Goal: Information Seeking & Learning: Compare options

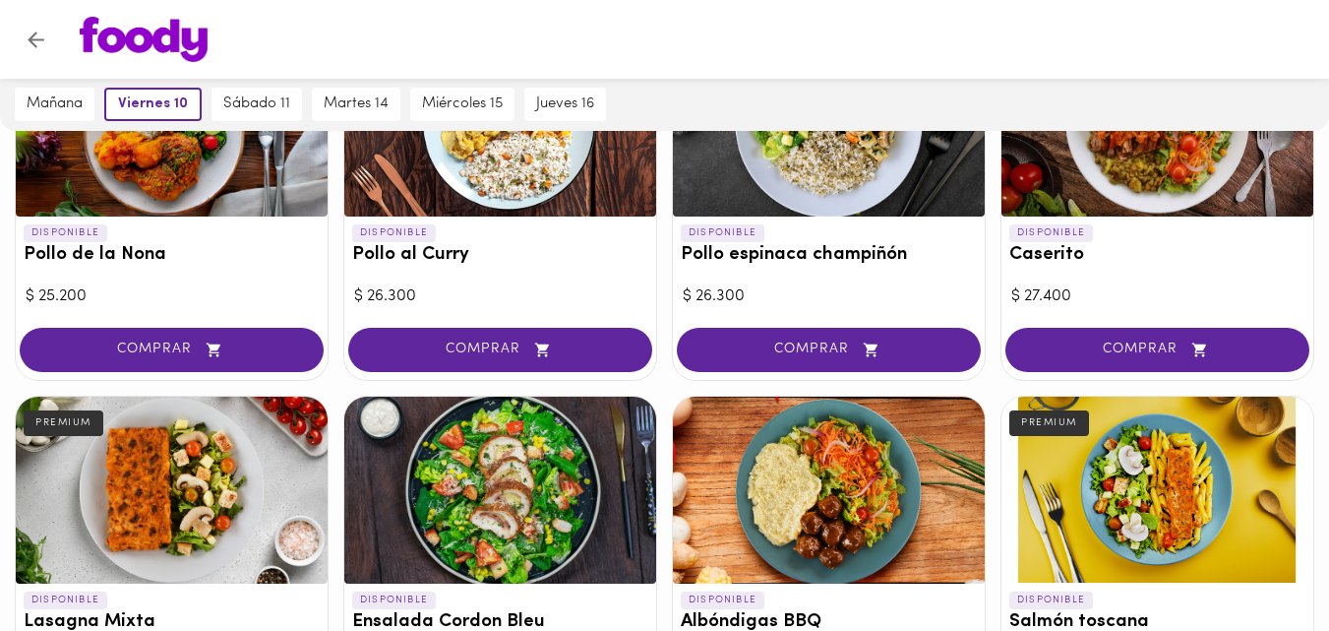
scroll to position [638, 0]
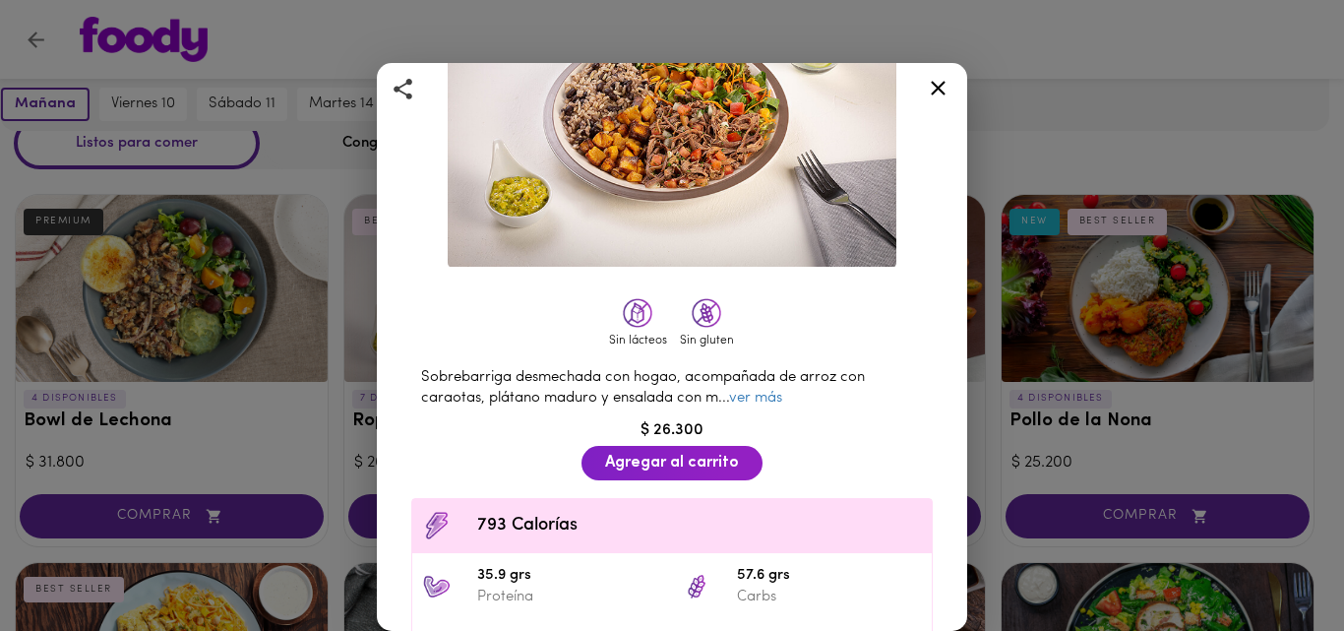
scroll to position [197, 0]
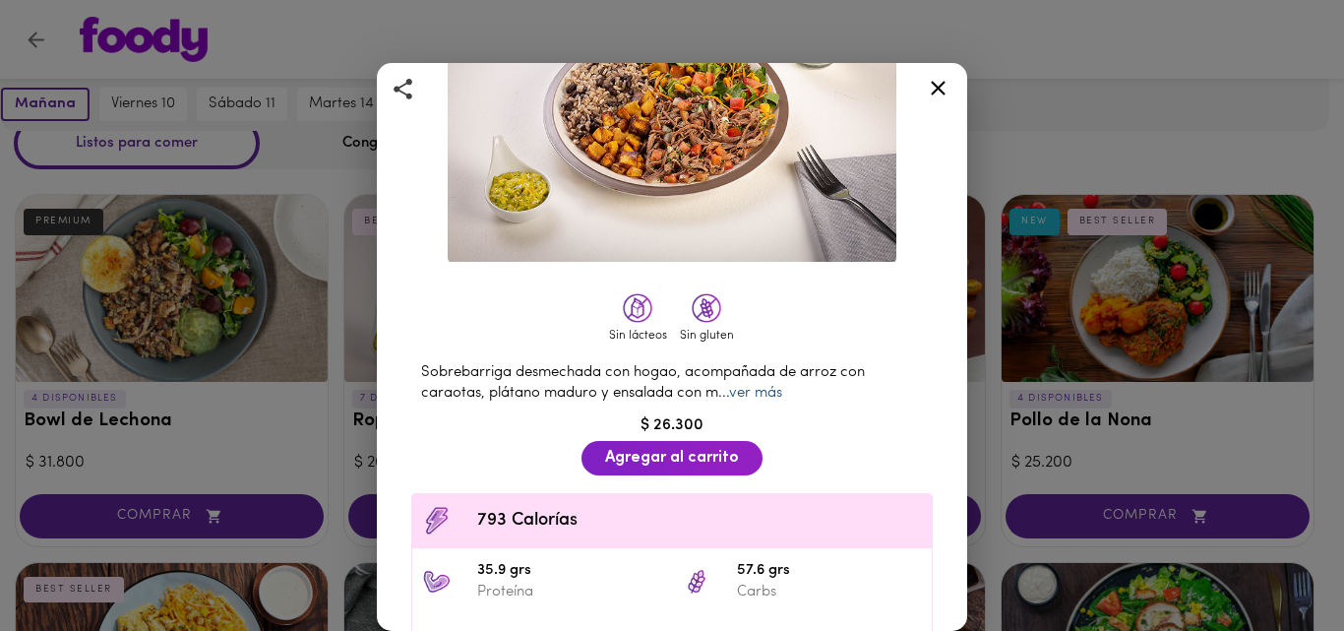
click at [748, 386] on link "ver más" at bounding box center [755, 393] width 53 height 15
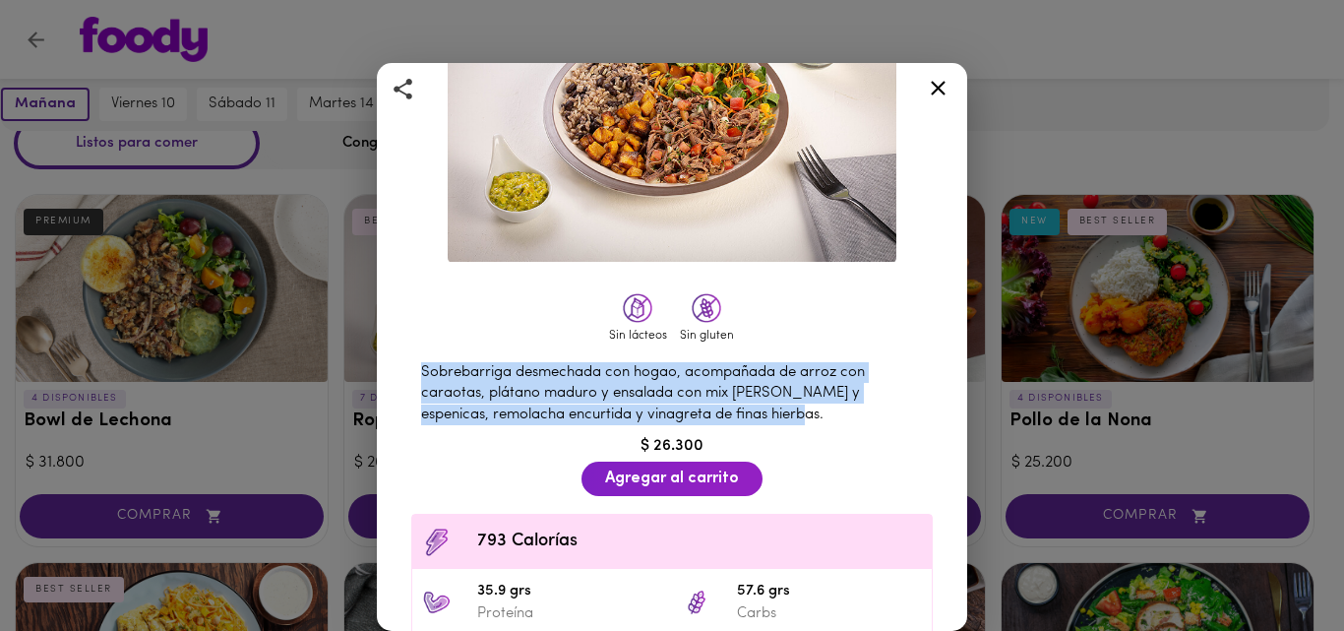
drag, startPoint x: 422, startPoint y: 359, endPoint x: 736, endPoint y: 402, distance: 316.8
click at [756, 402] on div "Sobrebarriga desmechada con hogao, acompañada de arroz con caraotas, plátano ma…" at bounding box center [671, 393] width 541 height 83
copy span "Sobrebarriga desmechada con hogao, acompañada de arroz con caraotas, plátano ma…"
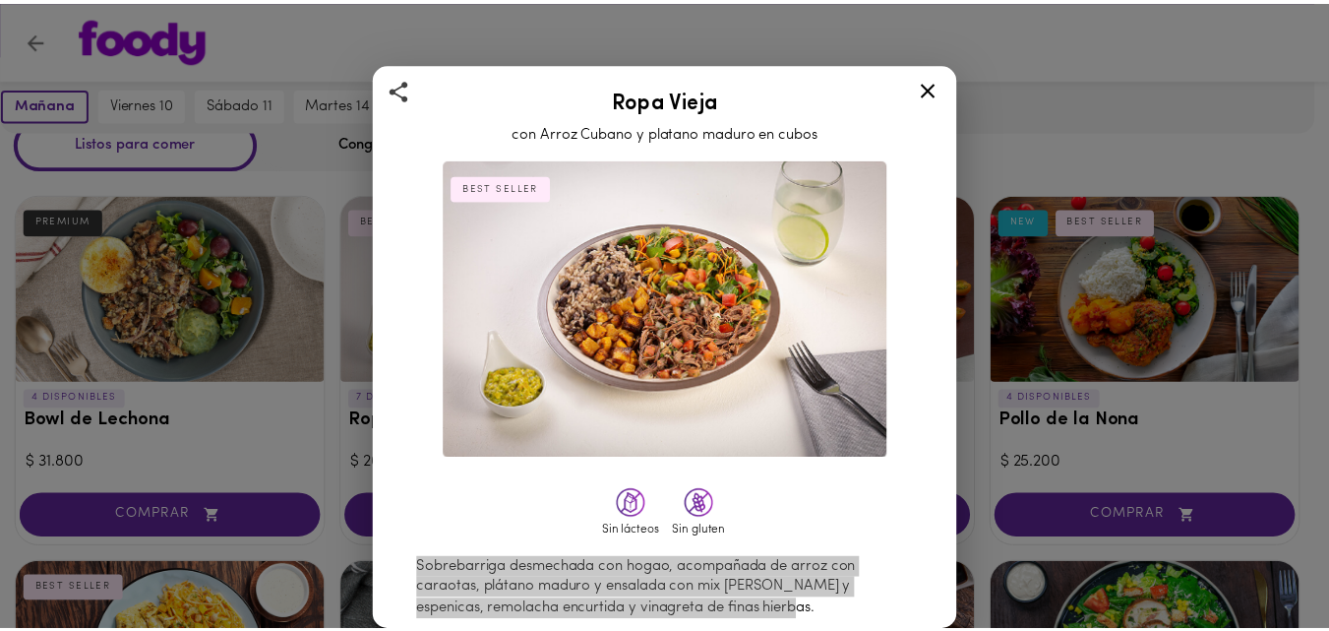
scroll to position [0, 0]
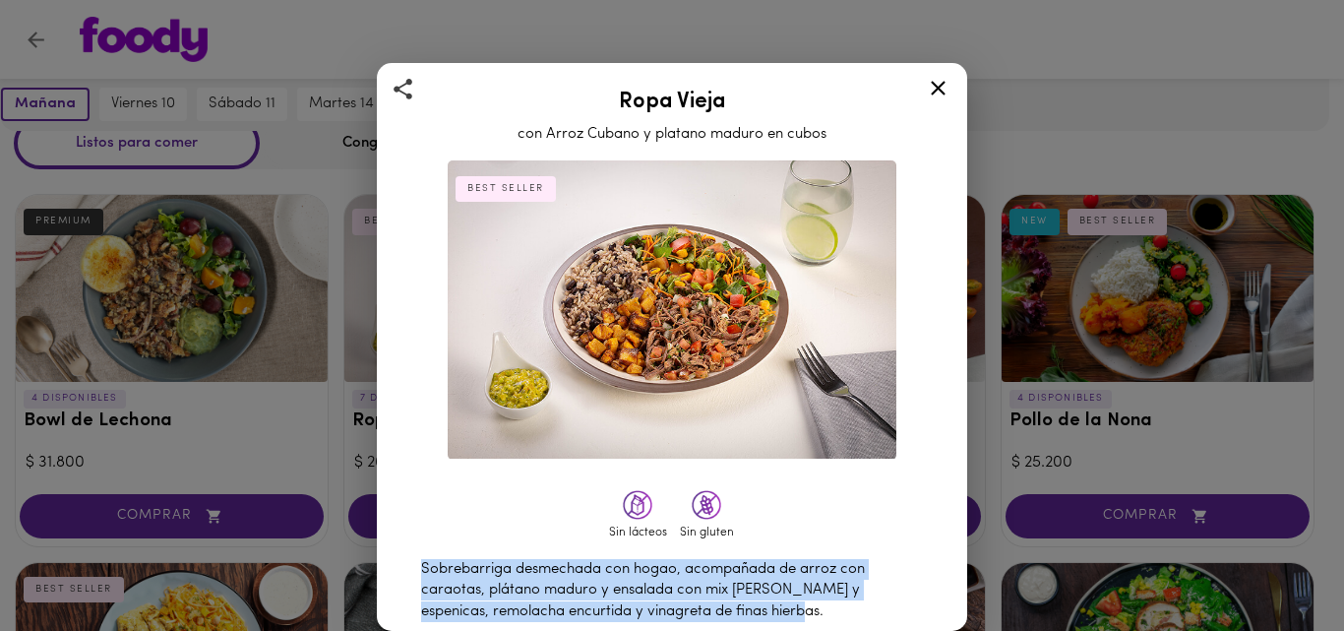
click at [933, 91] on icon at bounding box center [938, 88] width 25 height 25
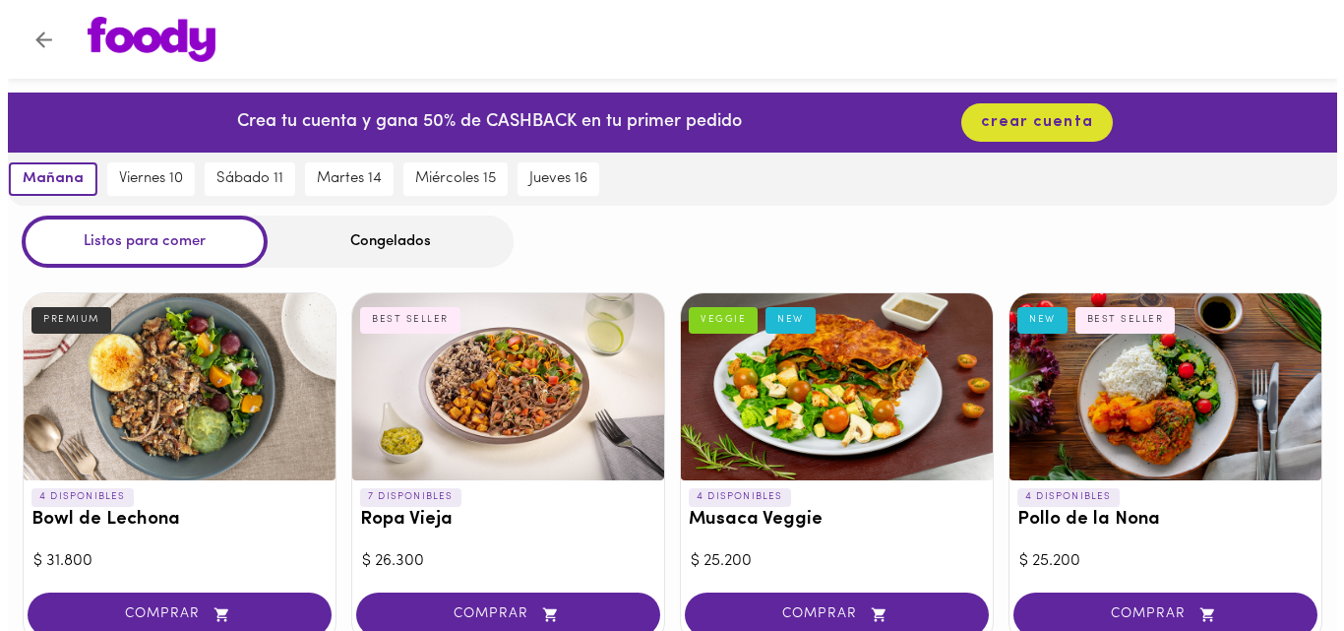
scroll to position [98, 0]
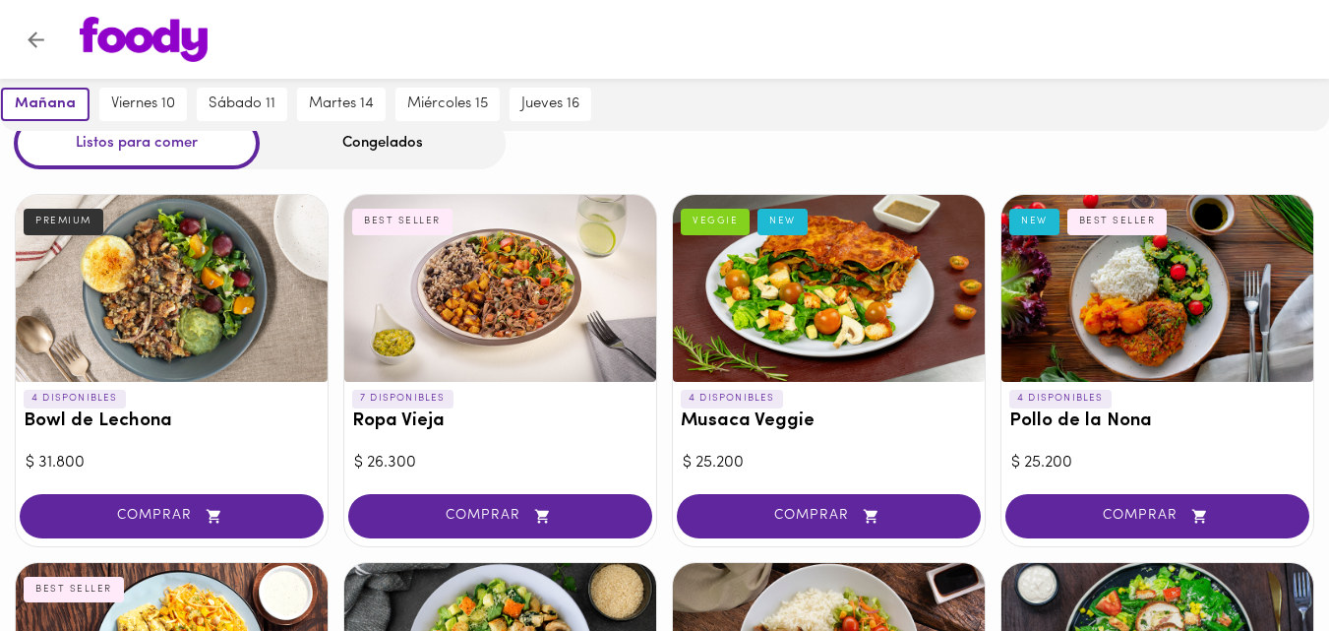
click at [816, 274] on div at bounding box center [829, 288] width 312 height 187
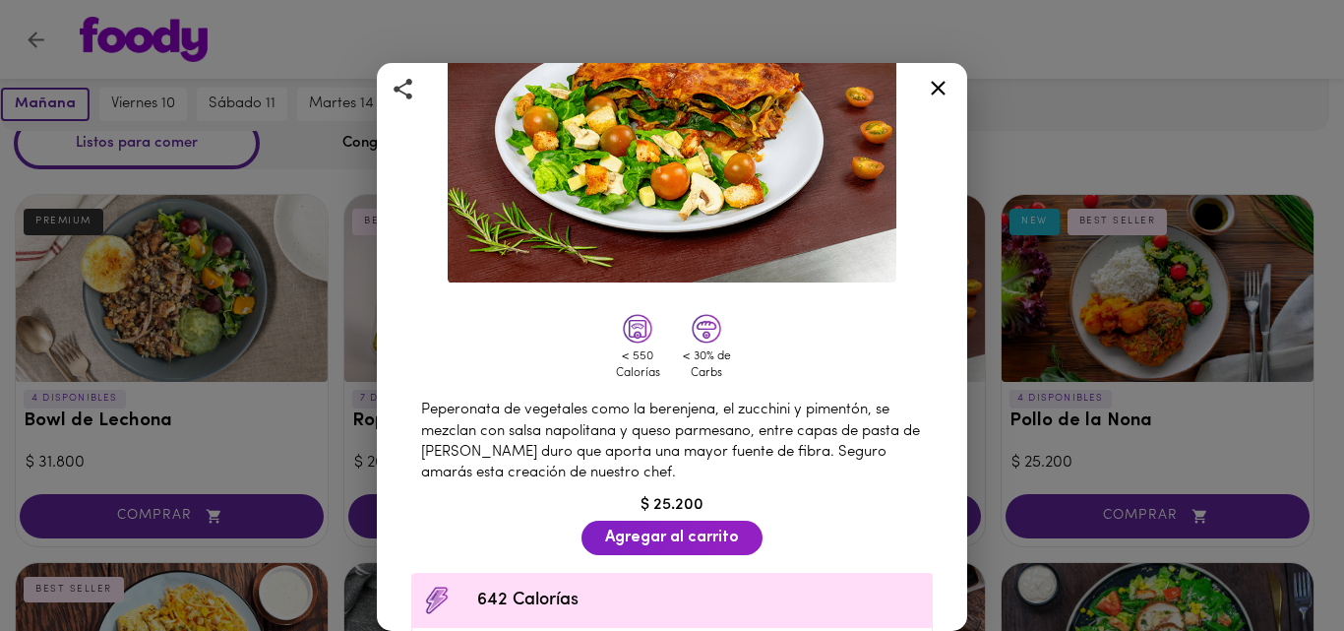
scroll to position [197, 0]
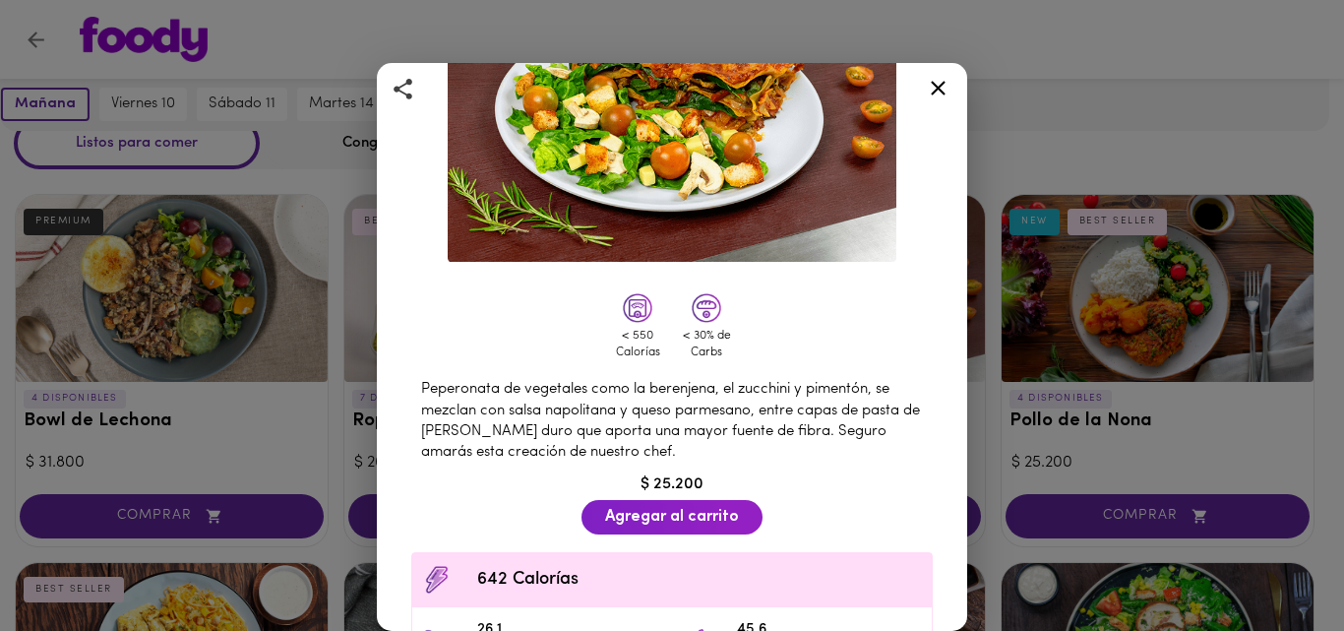
drag, startPoint x: 420, startPoint y: 379, endPoint x: 677, endPoint y: 444, distance: 264.8
click at [677, 444] on div "Peperonata de vegetales como la berenjena, el zucchini y pimentón, se mezclan c…" at bounding box center [671, 421] width 541 height 104
copy span "Peperonata de vegetales como la berenjena, el zucchini y pimentón, se mezclan c…"
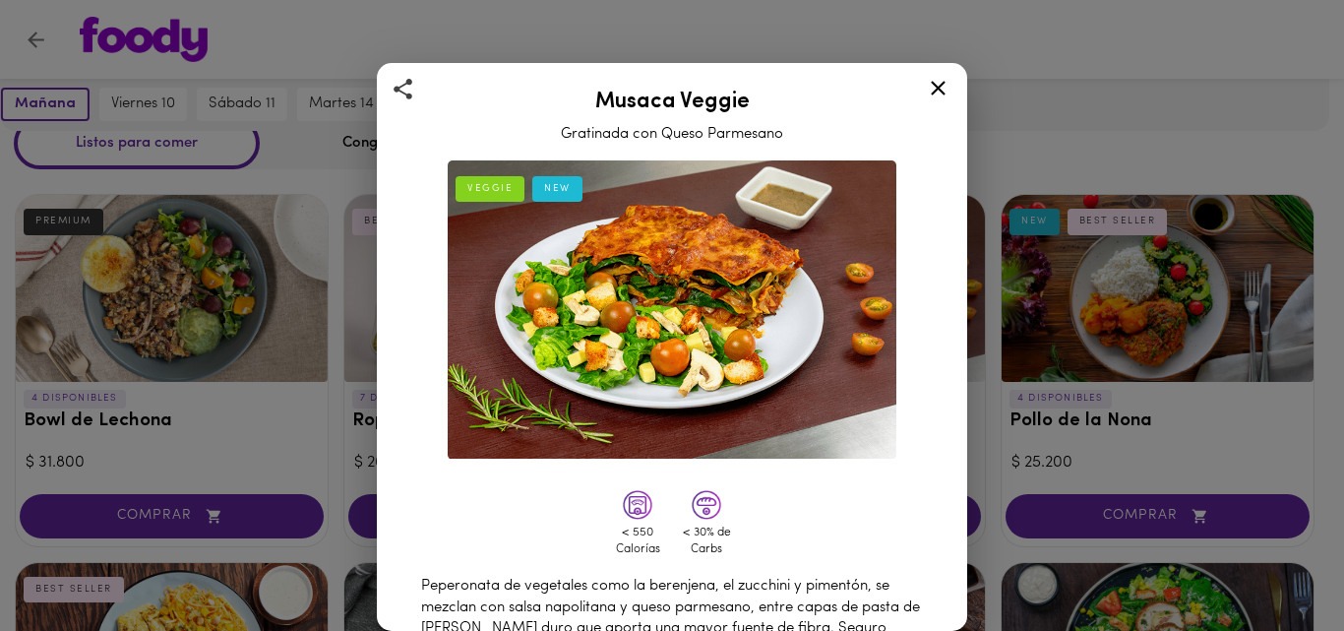
click at [946, 80] on icon at bounding box center [938, 88] width 25 height 25
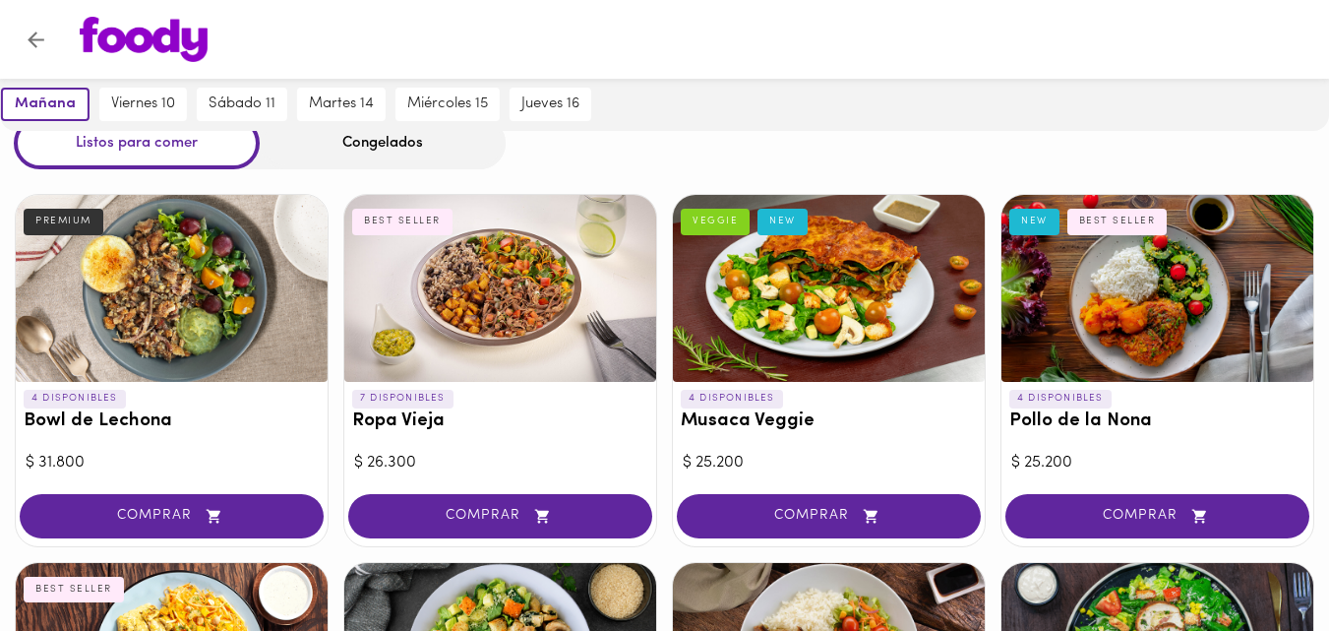
click at [1145, 319] on div at bounding box center [1157, 288] width 312 height 187
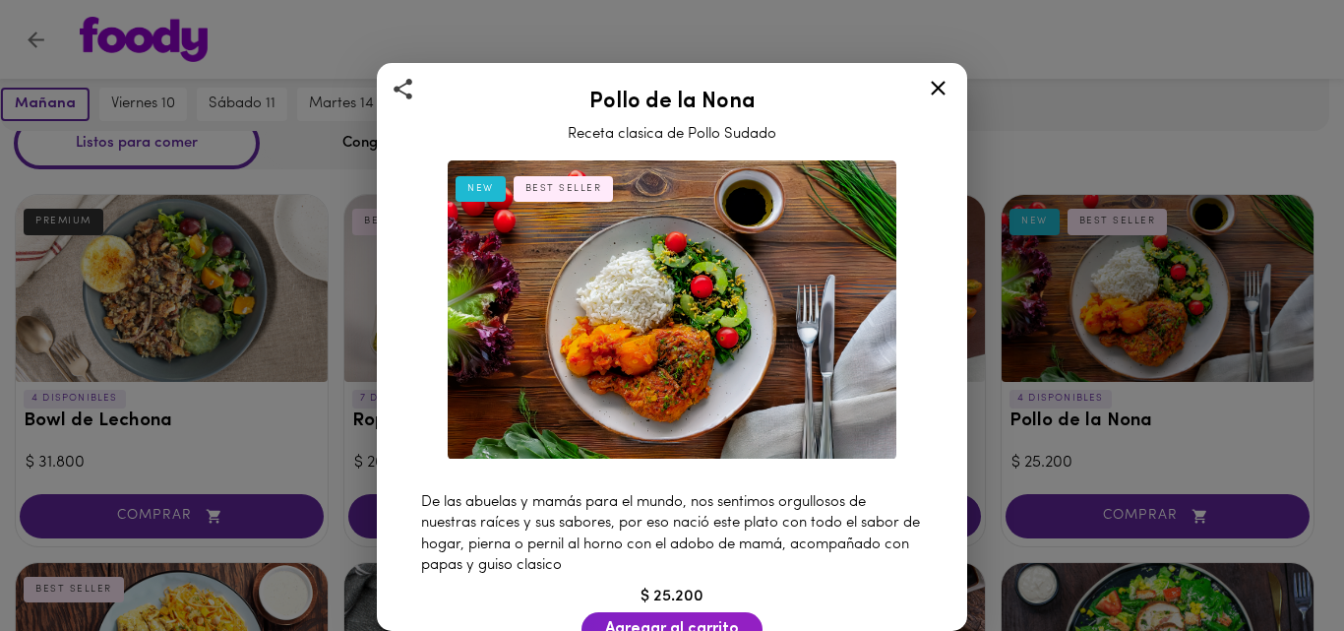
click at [423, 495] on span "De las abuelas y mamás para el mundo, nos sentimos orgullosos de nuestras raíce…" at bounding box center [670, 534] width 499 height 78
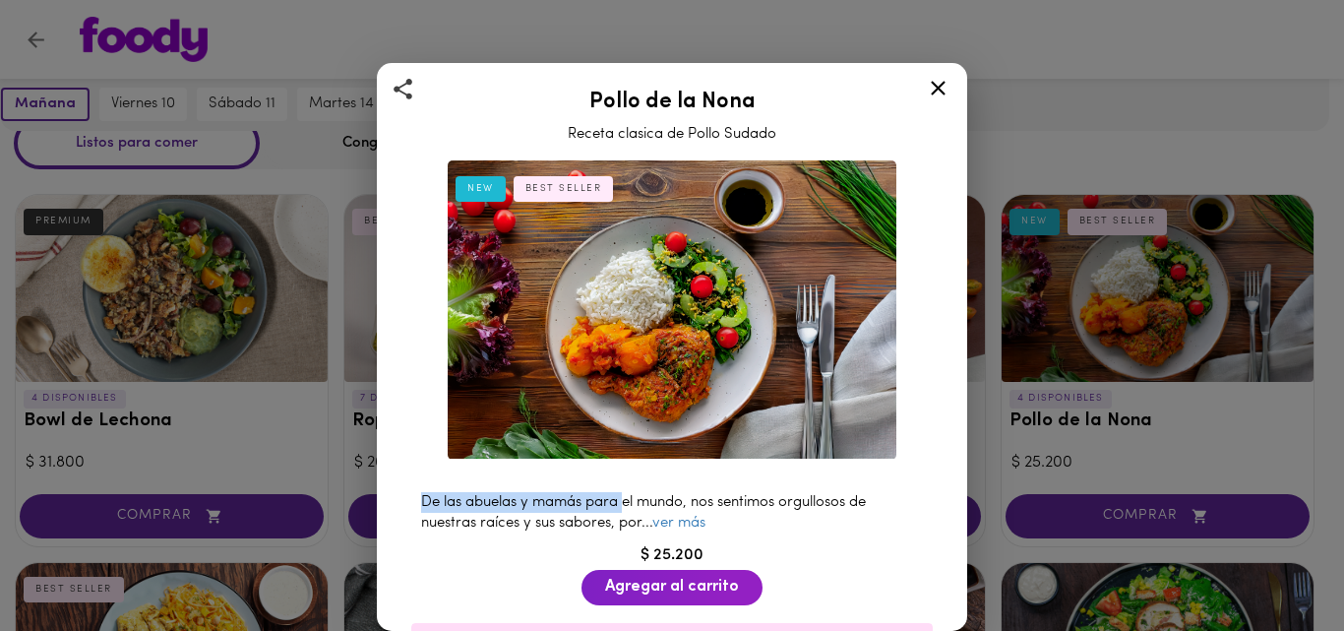
drag, startPoint x: 414, startPoint y: 492, endPoint x: 625, endPoint y: 497, distance: 210.6
click at [625, 497] on div "De las abuelas y mamás para el mundo, nos sentimos orgullosos de nuestras raíce…" at bounding box center [671, 513] width 541 height 62
click at [681, 515] on link "ver más" at bounding box center [678, 522] width 53 height 15
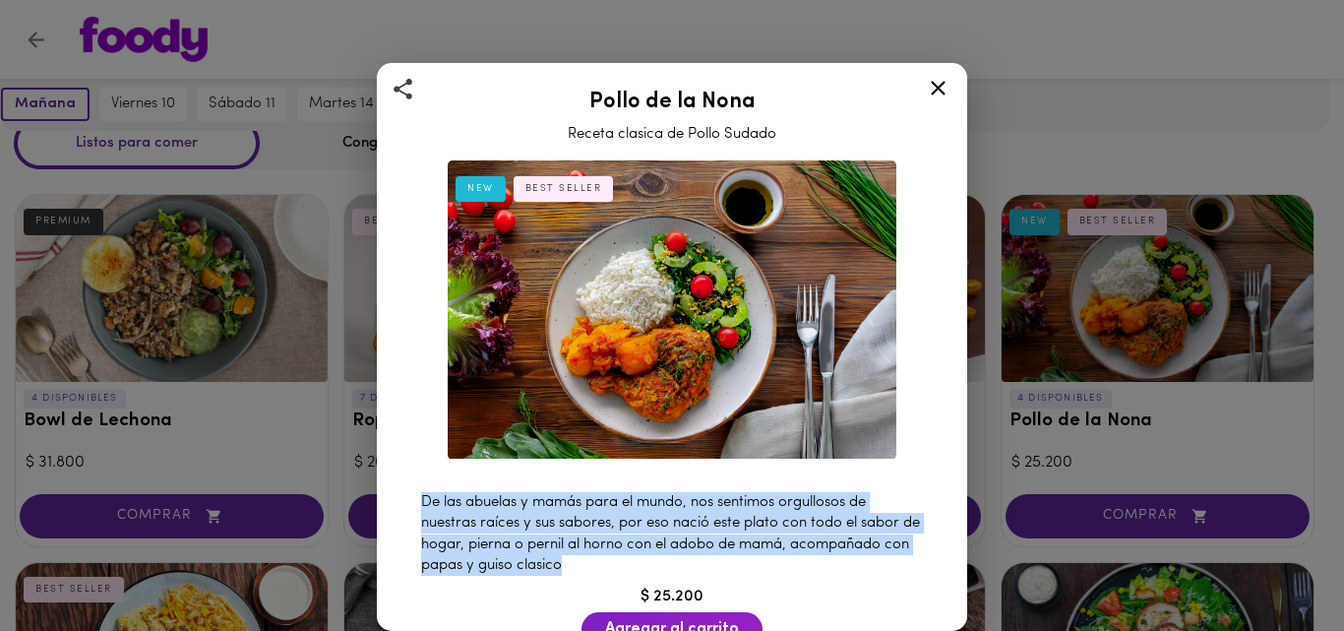
drag, startPoint x: 418, startPoint y: 492, endPoint x: 595, endPoint y: 555, distance: 187.9
click at [595, 555] on div "De las abuelas y mamás para el mundo, nos sentimos orgullosos de nuestras raíce…" at bounding box center [671, 534] width 541 height 104
copy span "De las abuelas y mamás para el mundo, nos sentimos orgullosos de nuestras raíce…"
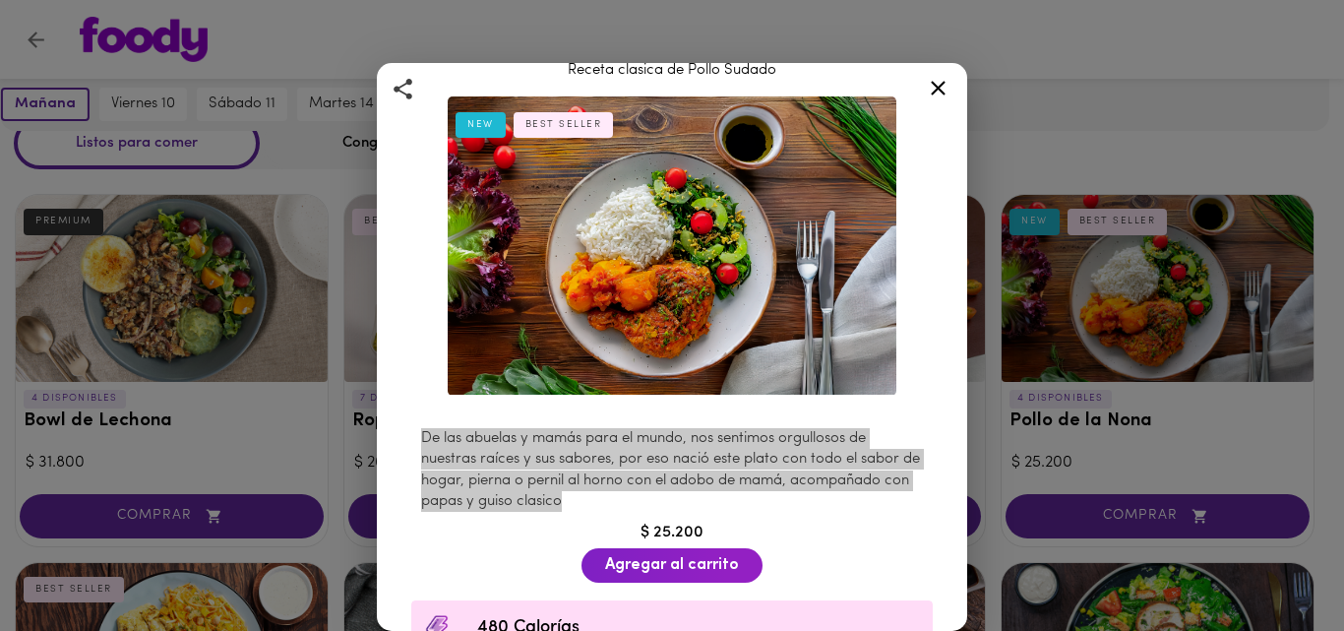
scroll to position [98, 0]
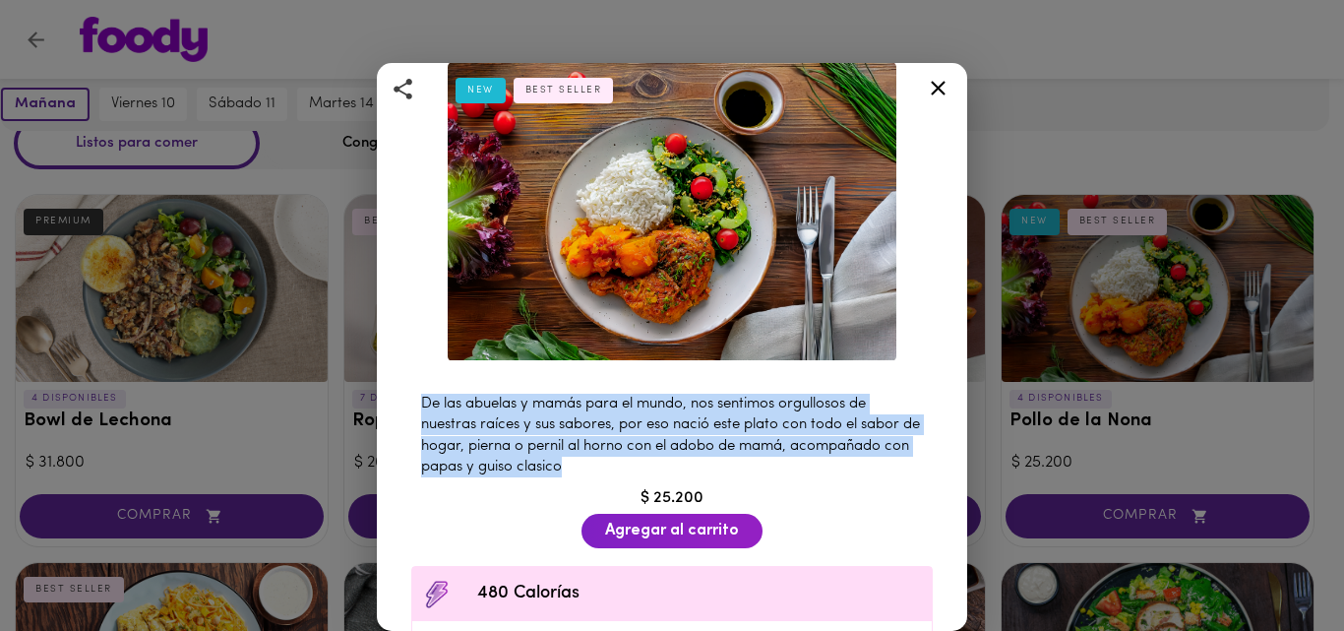
click at [940, 91] on icon at bounding box center [938, 88] width 15 height 15
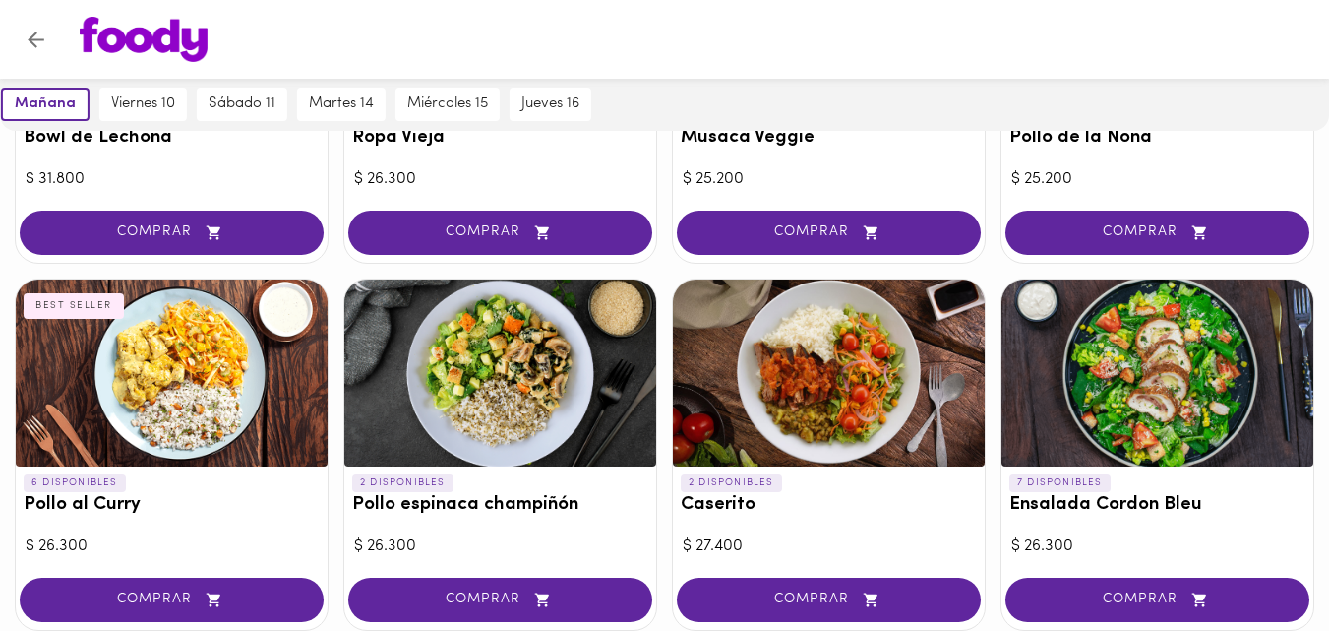
scroll to position [393, 0]
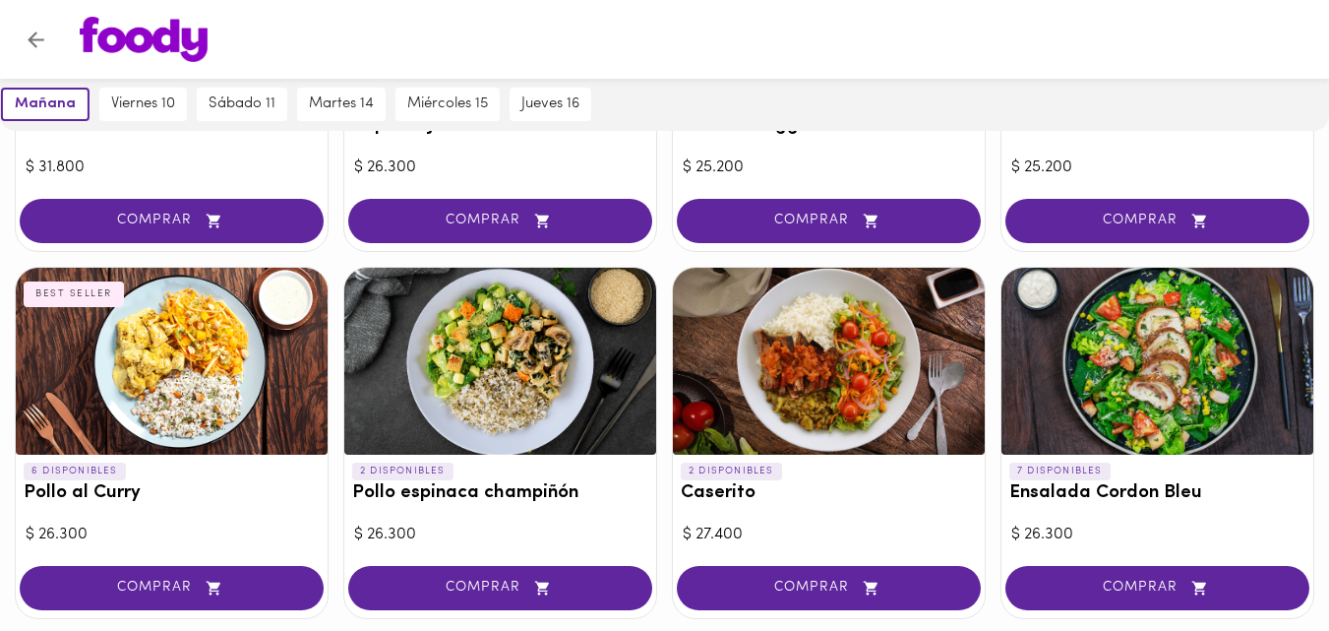
click at [139, 347] on div at bounding box center [172, 361] width 312 height 187
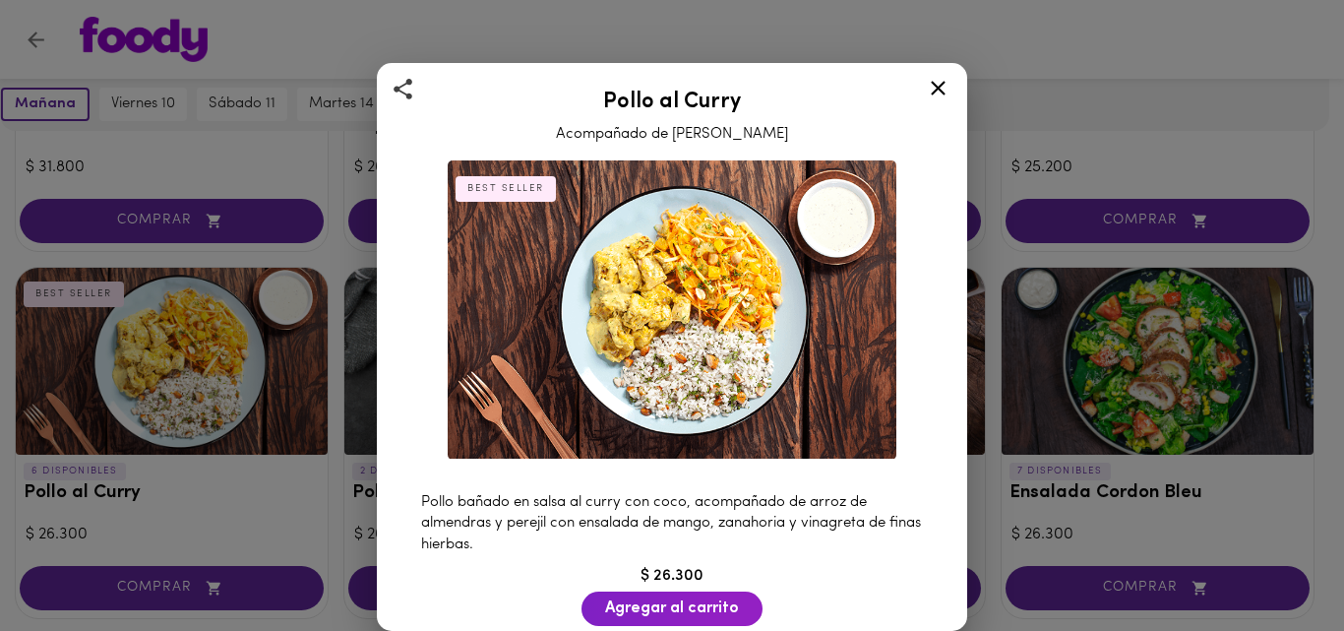
click at [418, 488] on div "Pollo bañado en salsa al curry con coco, acompañado de arroz de almendras y per…" at bounding box center [671, 523] width 541 height 83
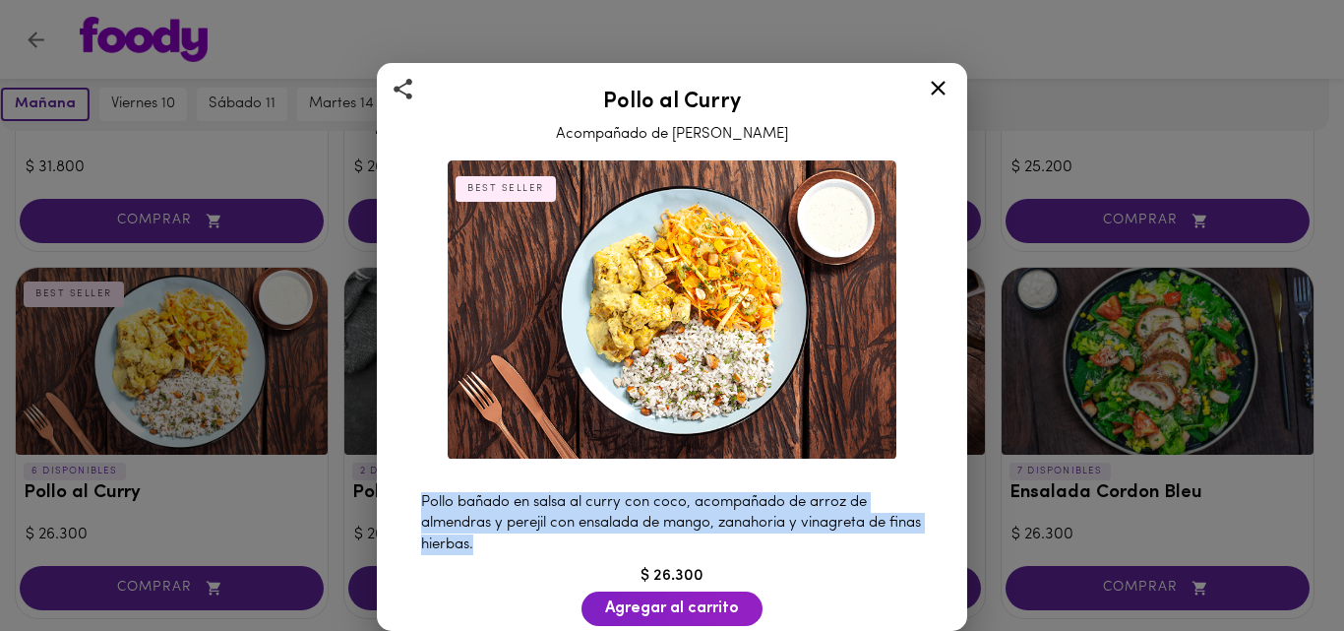
drag, startPoint x: 422, startPoint y: 488, endPoint x: 515, endPoint y: 539, distance: 106.5
click at [515, 539] on div "Pollo bañado en salsa al curry con coco, acompañado de arroz de almendras y per…" at bounding box center [671, 523] width 541 height 83
copy span "Pollo bañado en salsa al curry con coco, acompañado de arroz de almendras y per…"
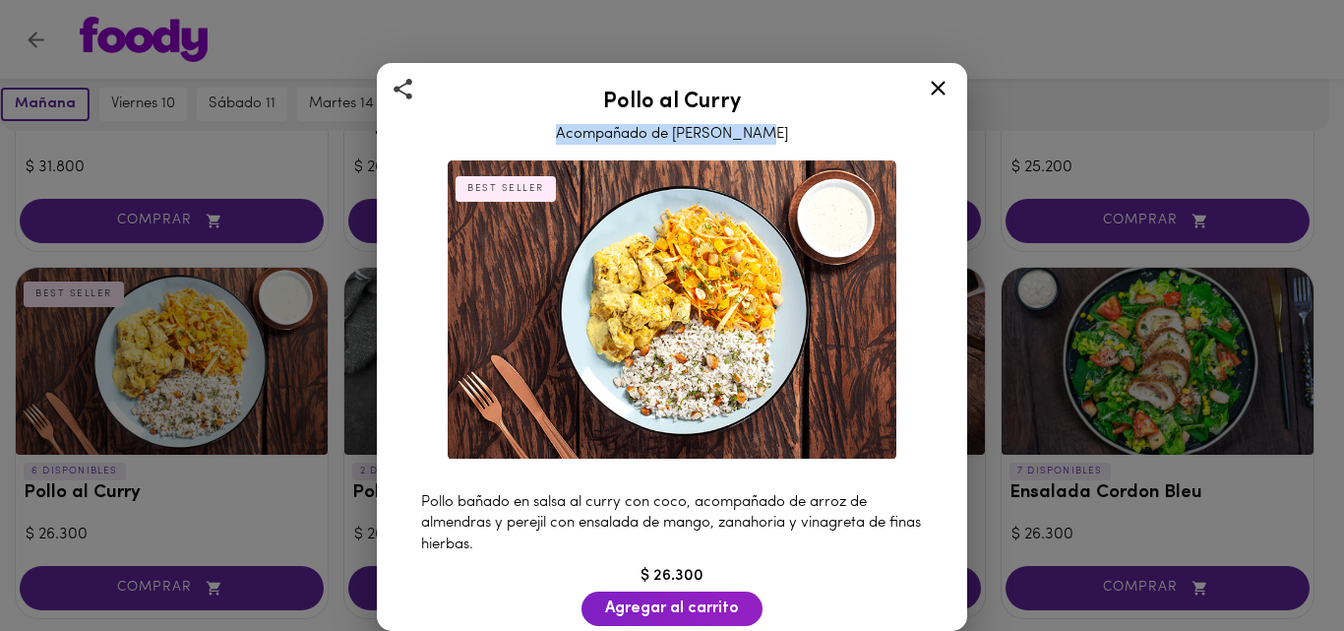
drag, startPoint x: 571, startPoint y: 130, endPoint x: 771, endPoint y: 142, distance: 201.0
click at [771, 142] on div "Pollo al Curry Acompañado de [PERSON_NAME]" at bounding box center [671, 113] width 541 height 65
copy span "Acompañado de [PERSON_NAME]"
click at [937, 83] on icon at bounding box center [938, 88] width 25 height 25
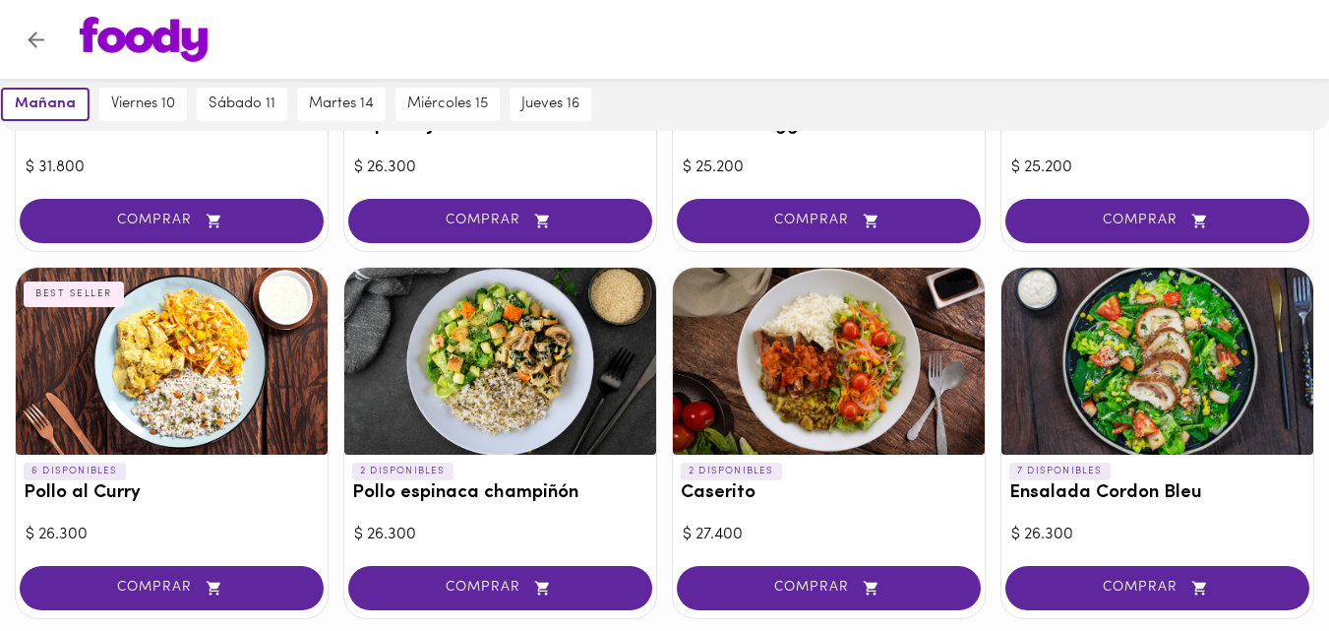
click at [514, 362] on div at bounding box center [500, 361] width 312 height 187
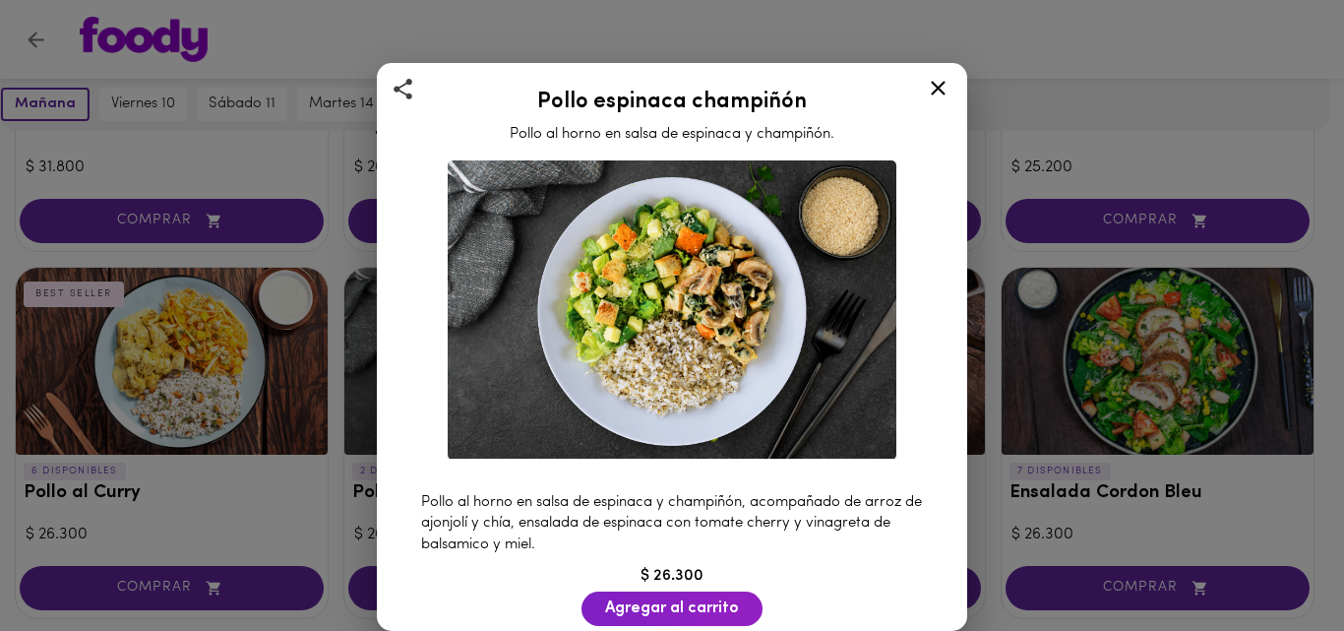
click at [936, 87] on icon at bounding box center [938, 88] width 15 height 15
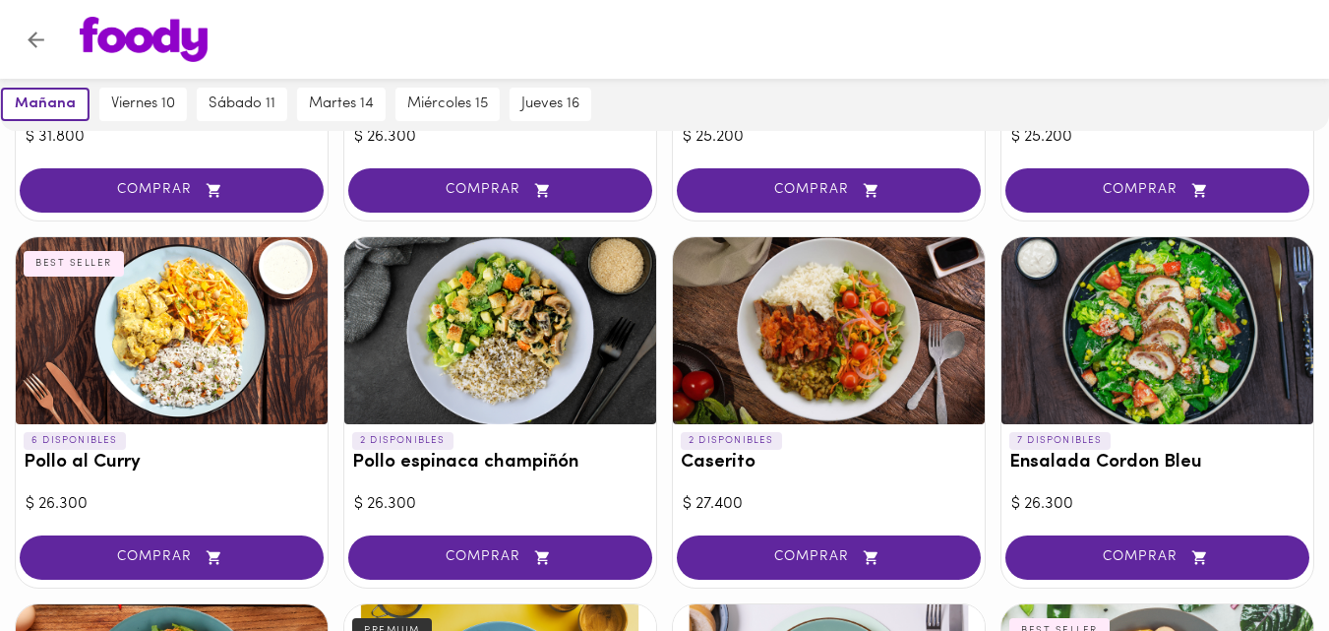
scroll to position [393, 0]
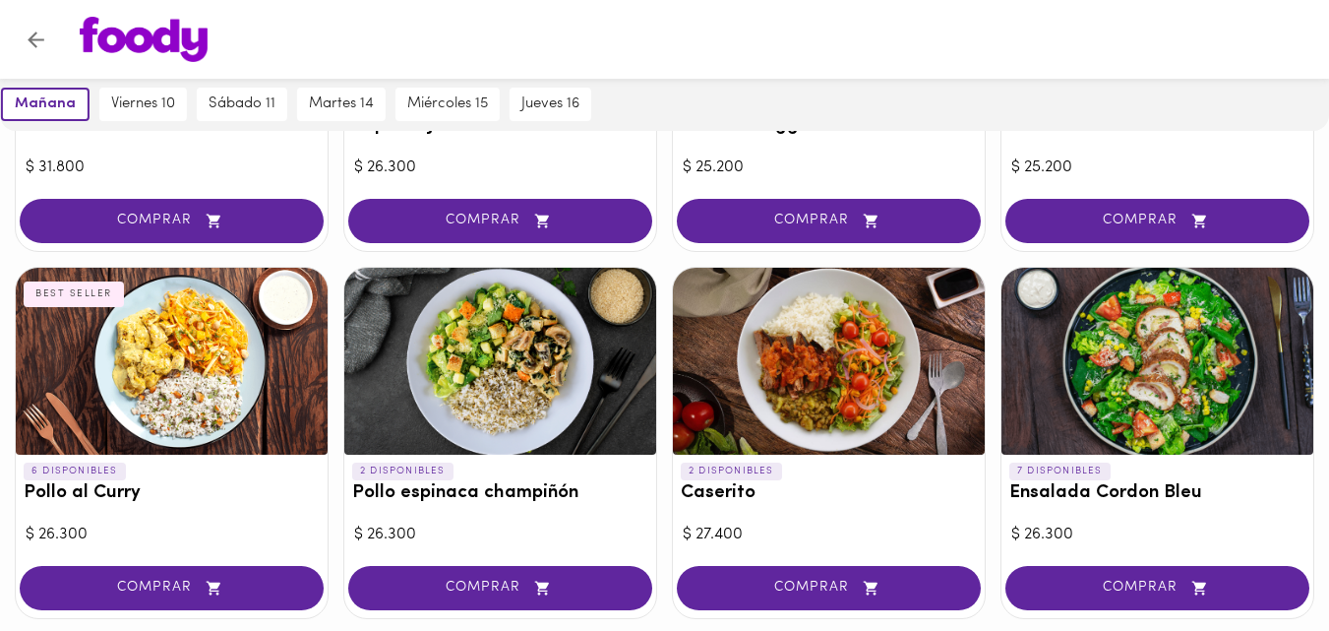
click at [530, 353] on div at bounding box center [500, 361] width 312 height 187
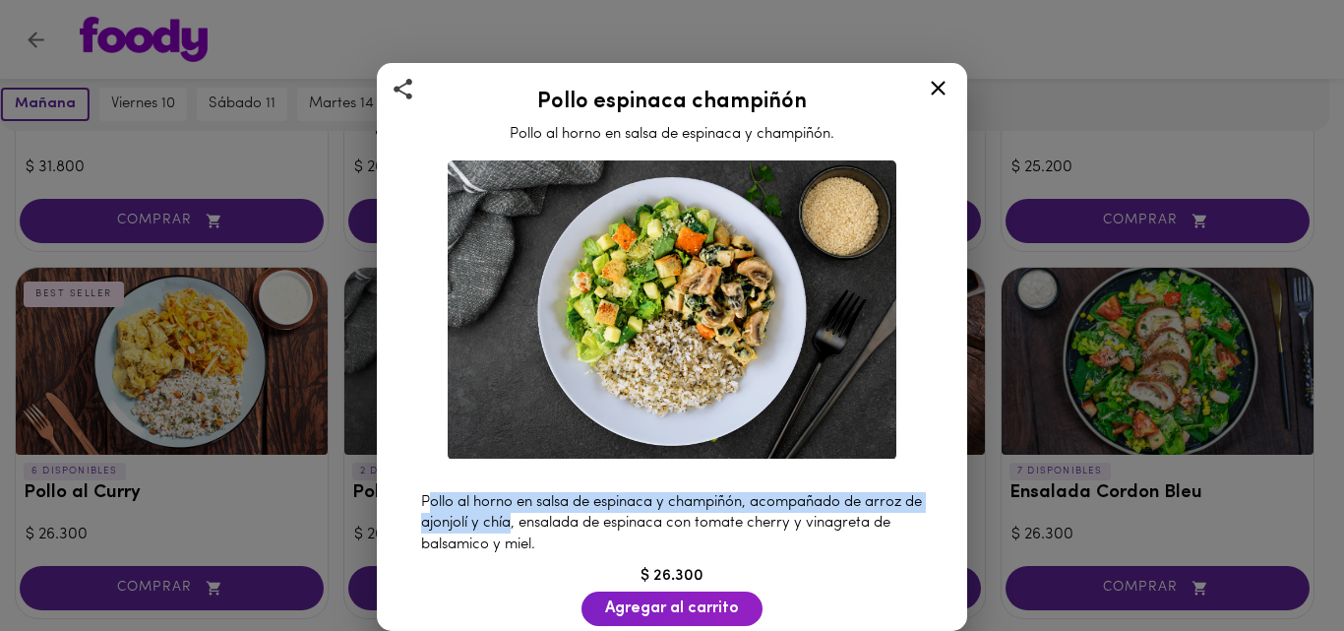
drag, startPoint x: 426, startPoint y: 486, endPoint x: 531, endPoint y: 517, distance: 109.9
click at [531, 517] on span "Pollo al horno en salsa de espinaca y champiñón, acompañado de arroz de ajonjol…" at bounding box center [671, 523] width 501 height 57
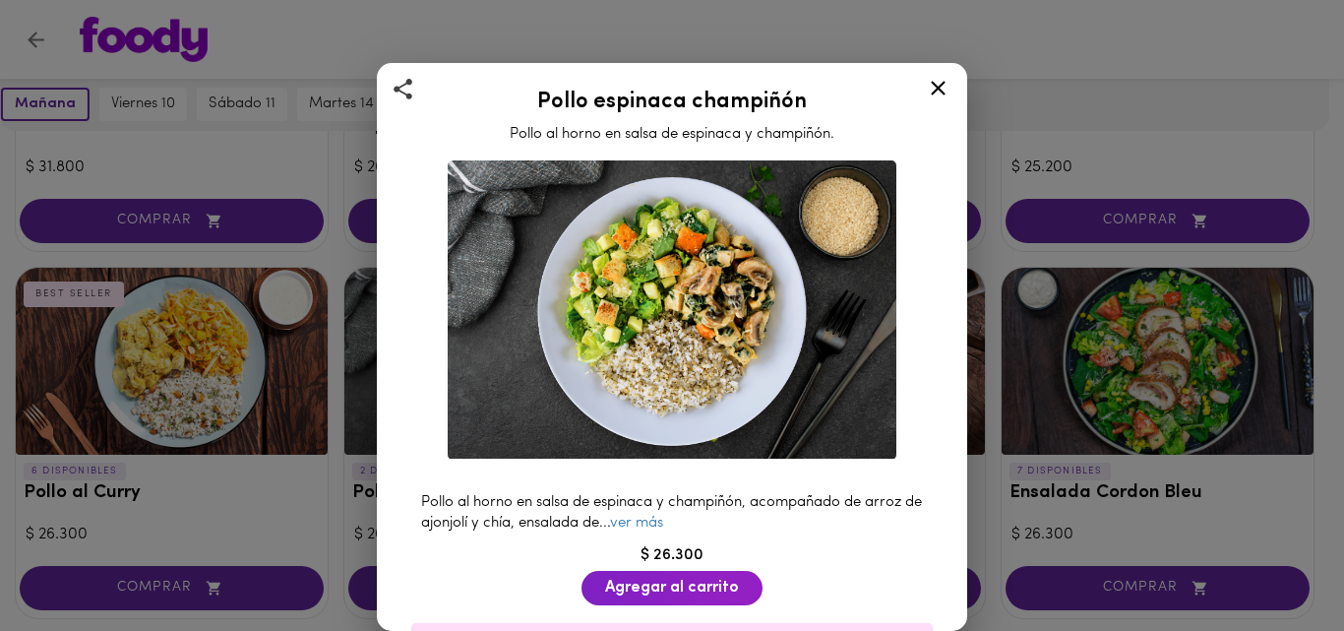
click at [441, 504] on span "Pollo al horno en salsa de espinaca y champiñón, acompañado de arroz de ajonjol…" at bounding box center [671, 512] width 501 height 35
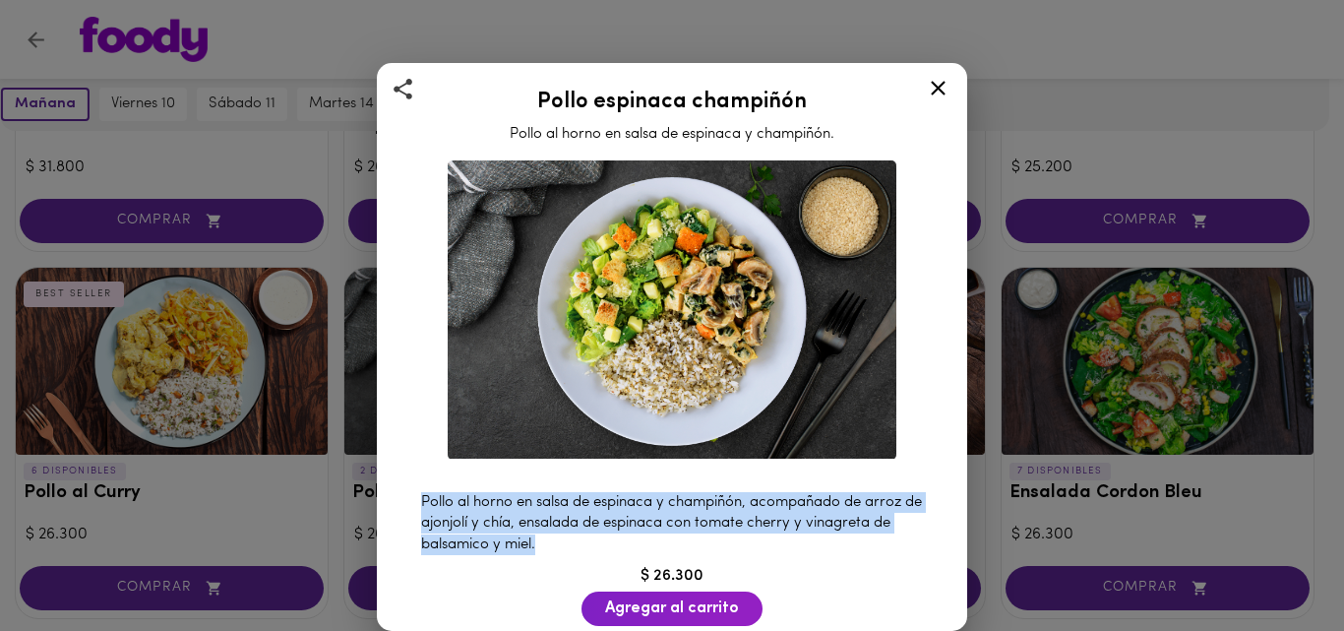
drag, startPoint x: 425, startPoint y: 493, endPoint x: 555, endPoint y: 532, distance: 135.7
click at [561, 532] on div "Pollo al horno en salsa de espinaca y champiñón, acompañado de arroz de ajonjol…" at bounding box center [671, 523] width 541 height 83
copy span "Pollo al horno en salsa de espinaca y champiñón, acompañado de arroz de ajonjol…"
click at [946, 79] on icon at bounding box center [938, 88] width 25 height 25
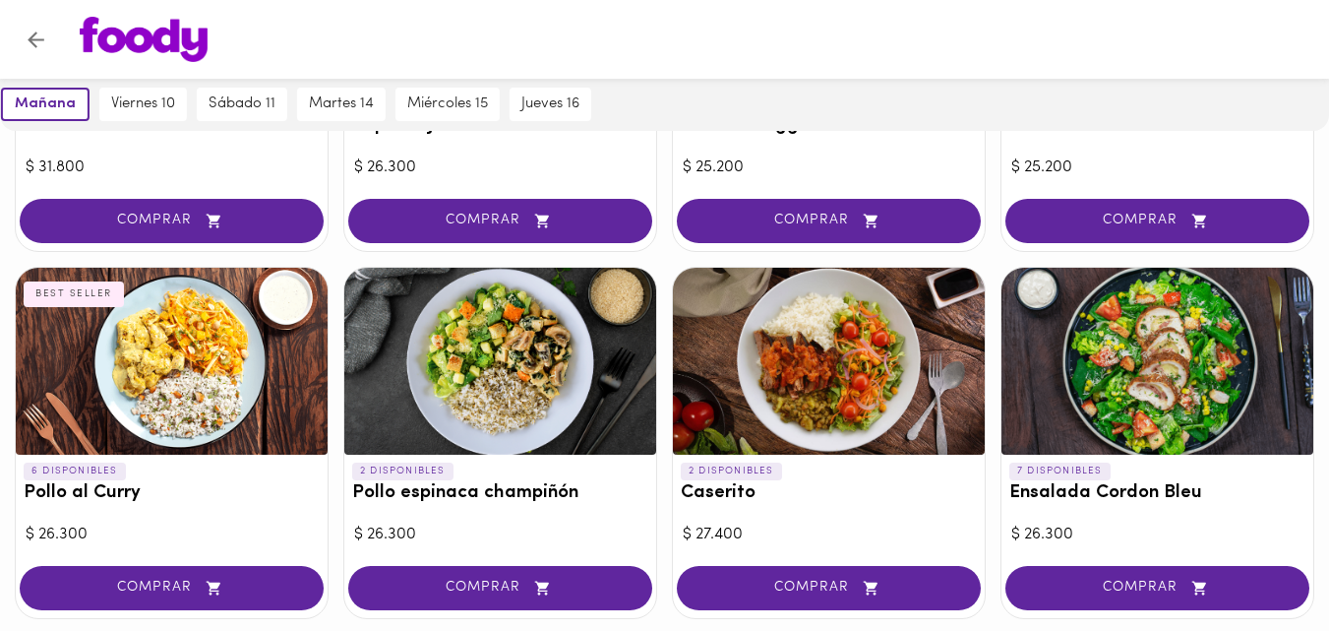
click at [788, 354] on div at bounding box center [829, 361] width 312 height 187
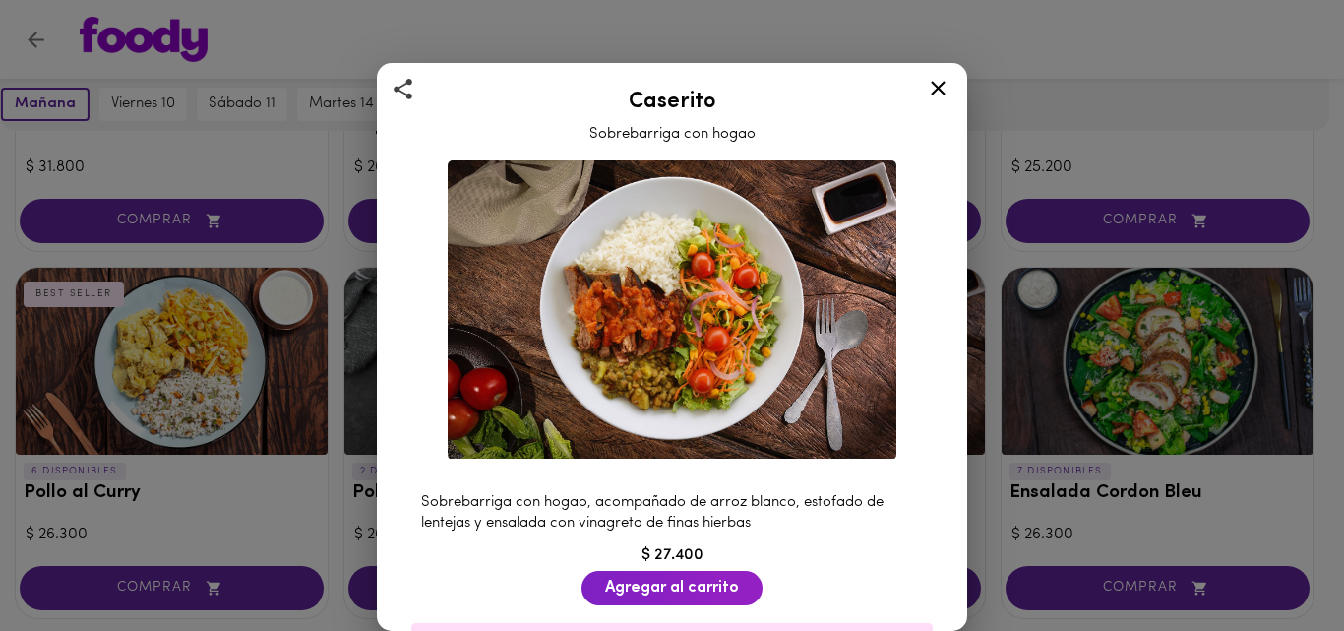
click at [466, 495] on span "Sobrebarriga con hogao, acompañado de arroz blanco, estofado de lentejas y ensa…" at bounding box center [652, 512] width 462 height 35
click at [428, 495] on span "Sobrebarriga con hogao, acompañado de arroz blanco, estofado de lentejas y ensa…" at bounding box center [652, 512] width 462 height 35
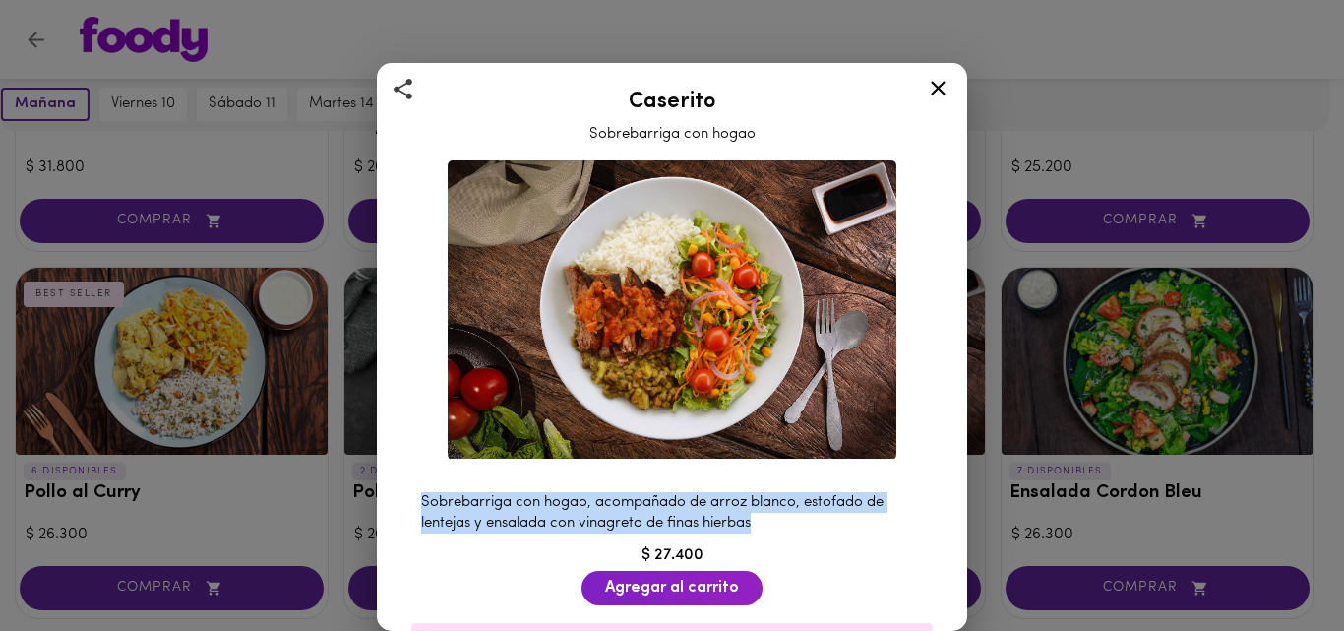
drag, startPoint x: 421, startPoint y: 498, endPoint x: 763, endPoint y: 511, distance: 342.6
click at [763, 511] on div "Sobrebarriga con hogao, acompañado de arroz blanco, estofado de lentejas y ensa…" at bounding box center [671, 513] width 541 height 62
copy span "Sobrebarriga con hogao, acompañado de arroz blanco, estofado de lentejas y ensa…"
click at [935, 82] on icon at bounding box center [938, 88] width 25 height 25
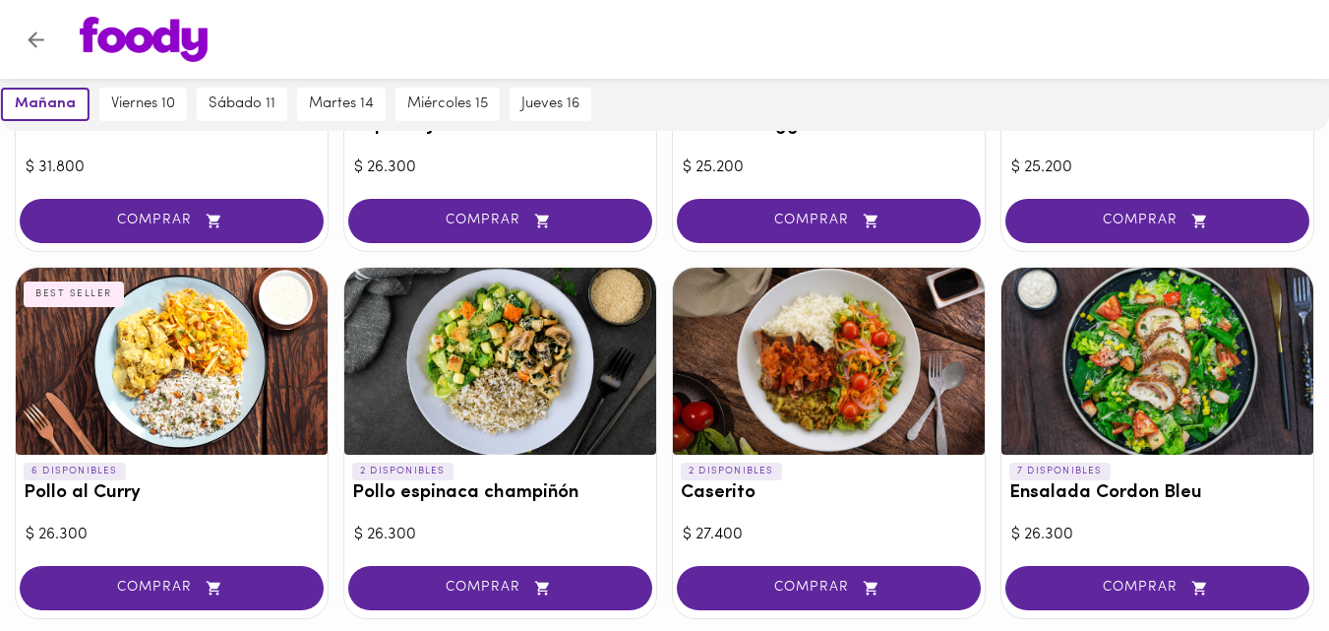
click at [1174, 343] on div at bounding box center [1157, 361] width 312 height 187
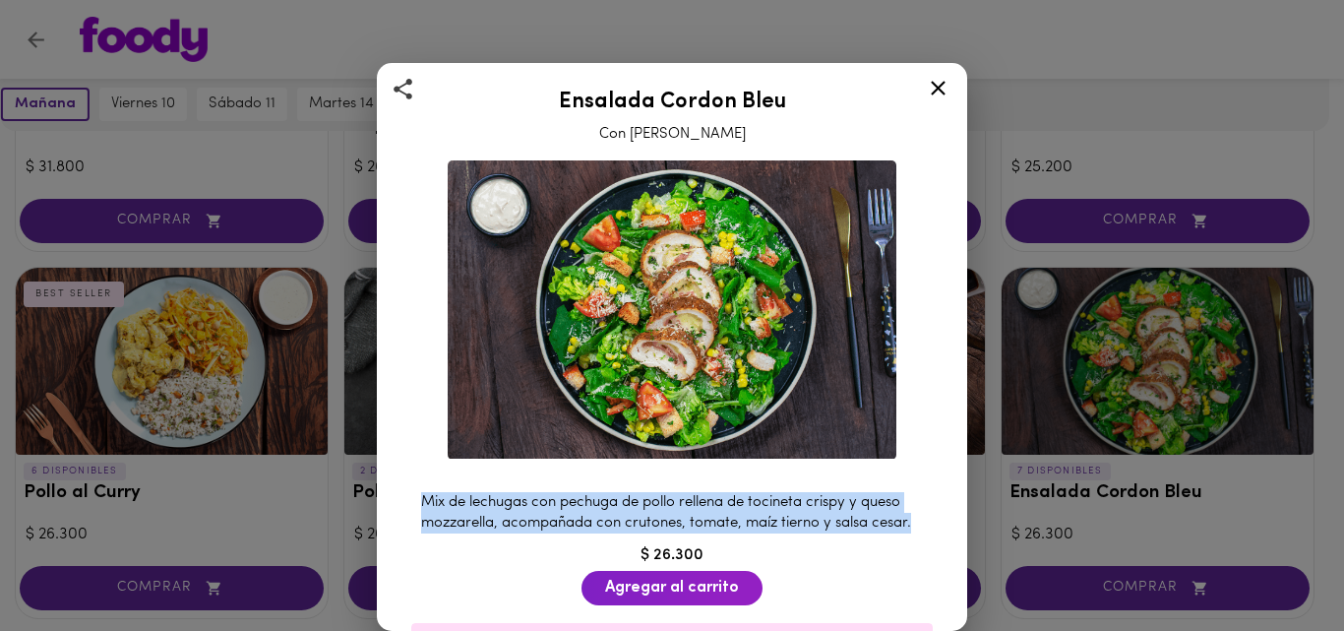
drag, startPoint x: 424, startPoint y: 494, endPoint x: 462, endPoint y: 532, distance: 54.3
click at [462, 532] on div "Mix de lechugas con pechuga de pollo rellena de tocineta crispy y queso mozzare…" at bounding box center [671, 513] width 541 height 62
copy span "Mix de lechugas con pechuga de pollo rellena de tocineta crispy y queso mozzare…"
click at [944, 84] on icon at bounding box center [938, 88] width 25 height 25
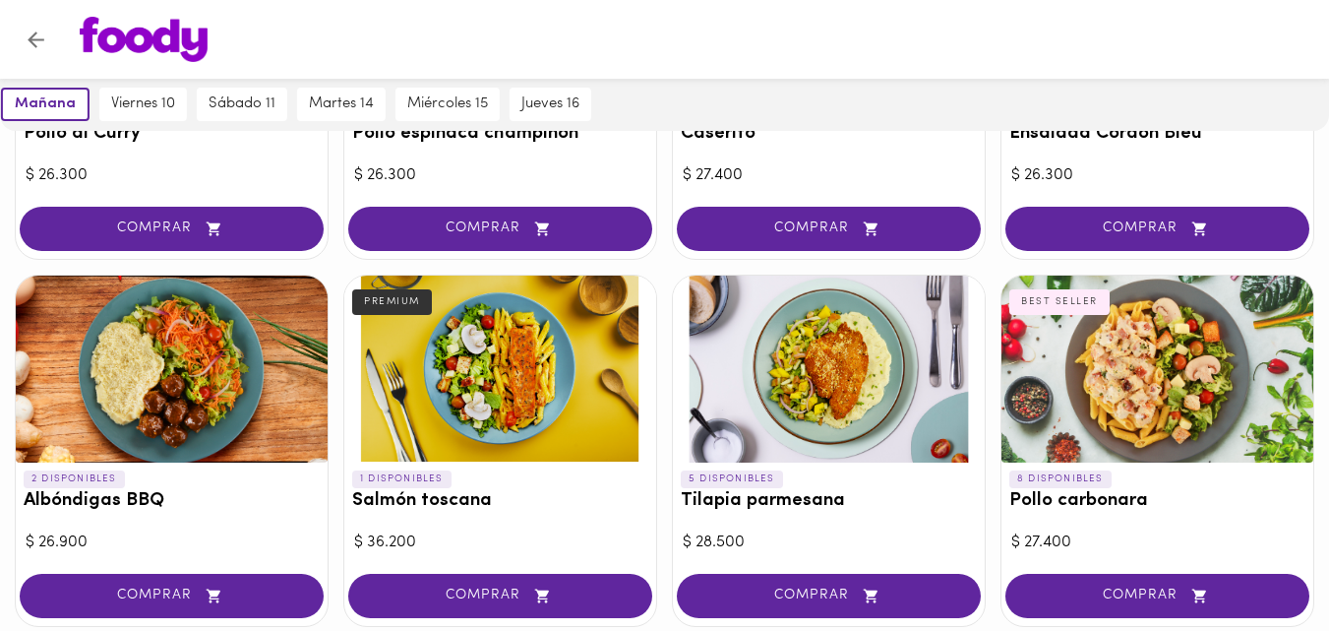
scroll to position [787, 0]
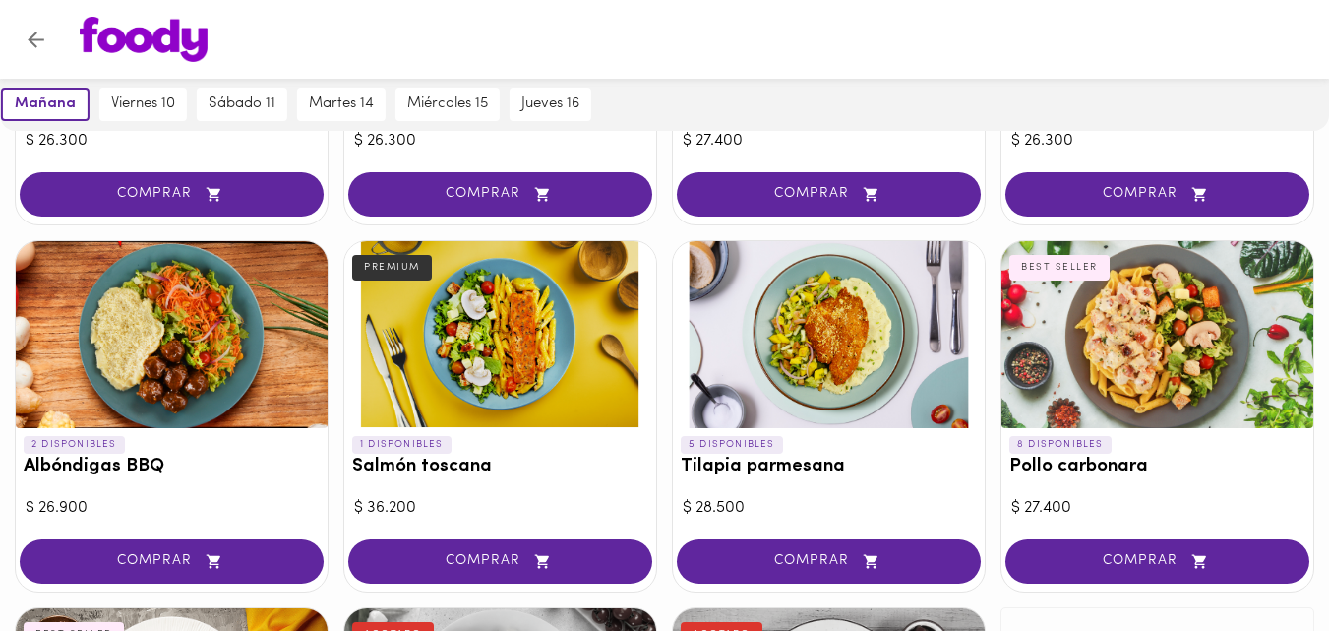
click at [197, 343] on div at bounding box center [172, 334] width 312 height 187
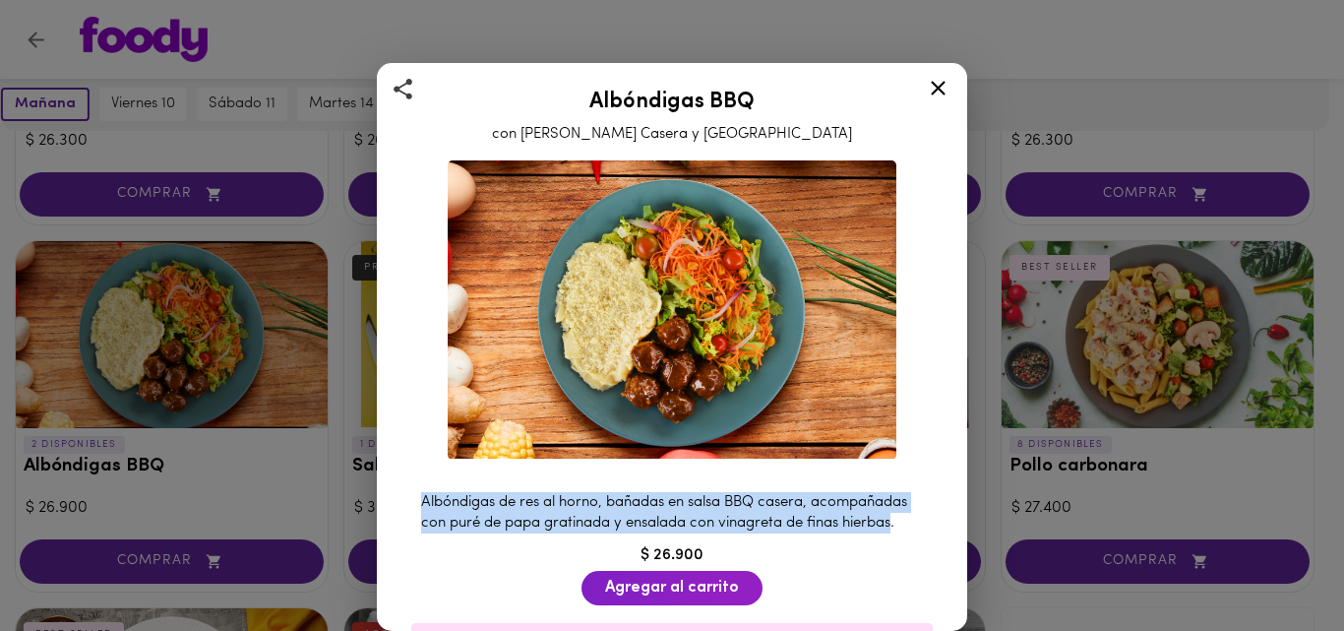
drag, startPoint x: 419, startPoint y: 492, endPoint x: 507, endPoint y: 534, distance: 97.2
click at [507, 534] on div "Albóndigas de res al horno, bañadas en salsa BBQ casera, acompañadas con puré d…" at bounding box center [671, 513] width 541 height 62
copy span "Albóndigas de res al horno, bañadas en salsa BBQ casera, acompañadas con puré d…"
click at [936, 88] on icon at bounding box center [938, 88] width 25 height 25
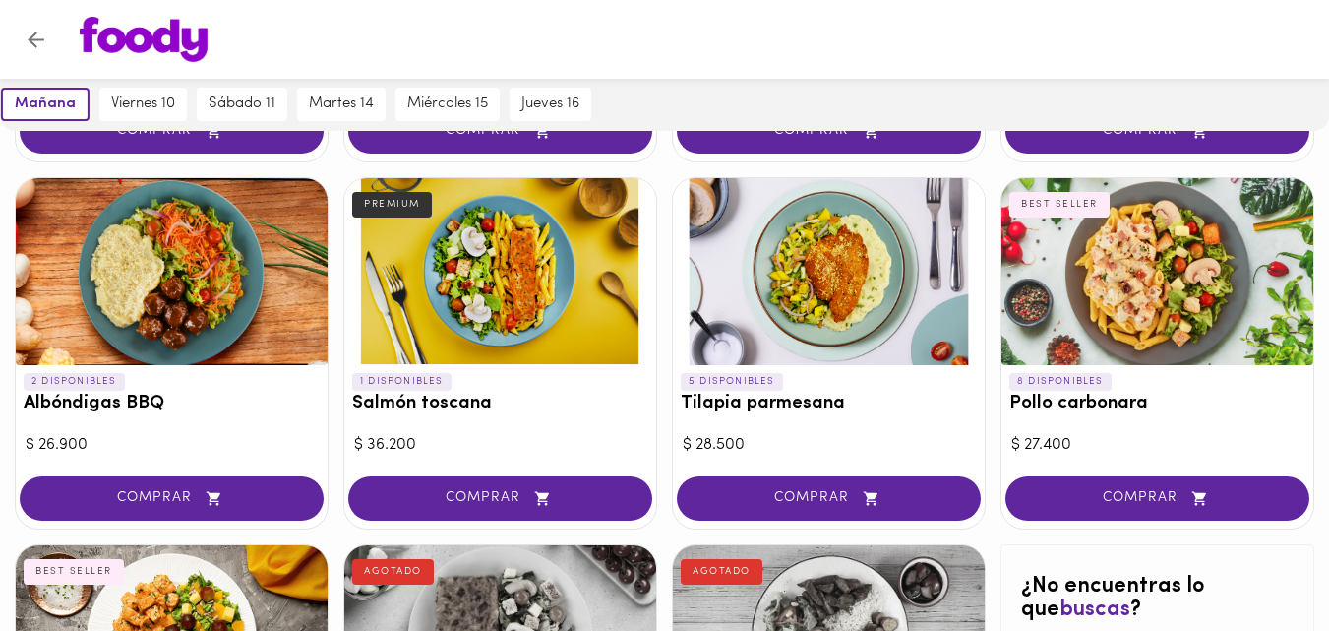
scroll to position [885, 0]
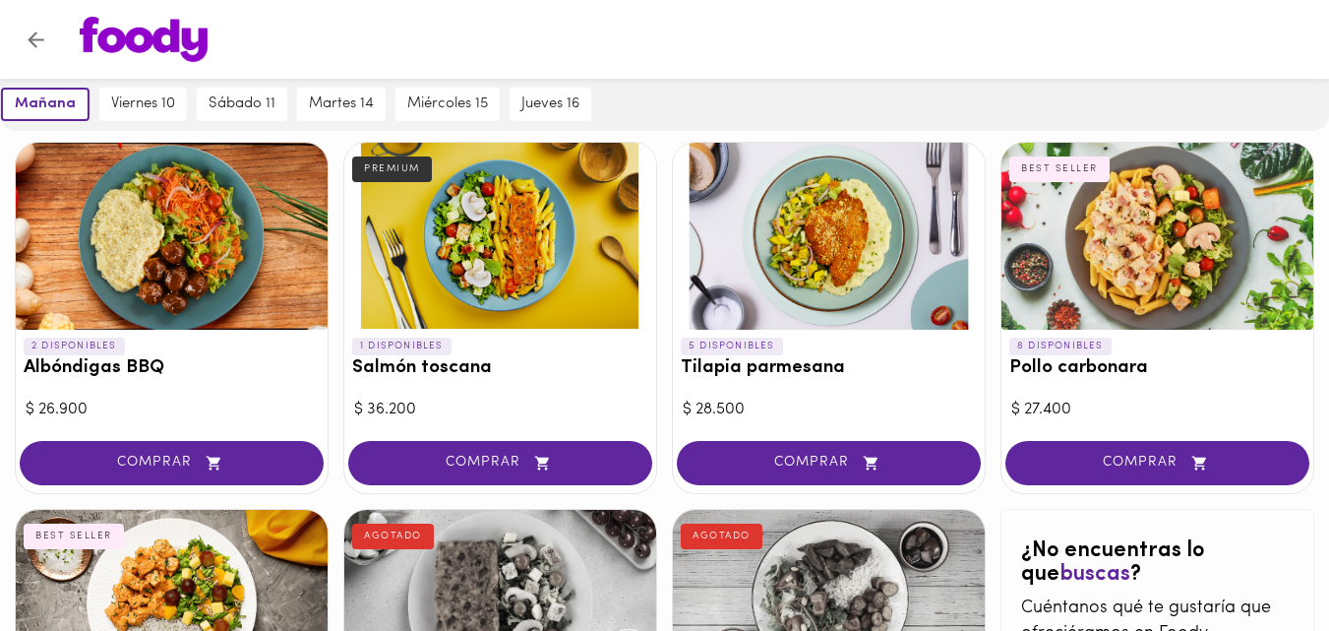
click at [853, 225] on div at bounding box center [829, 236] width 312 height 187
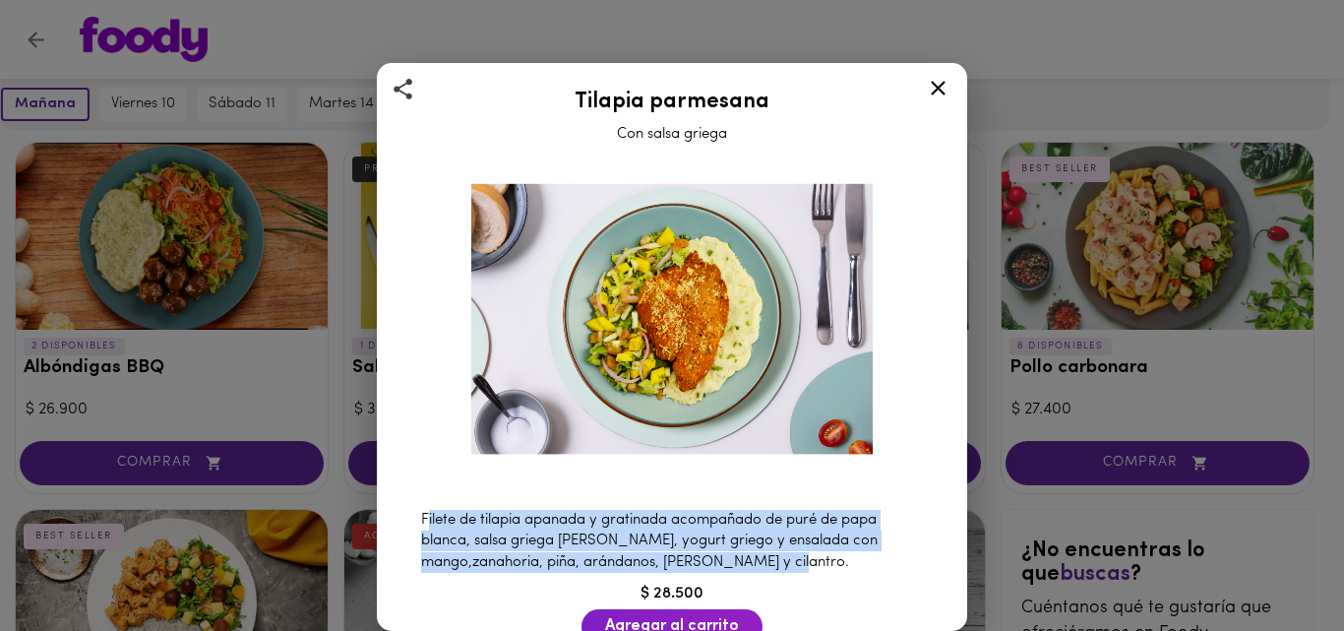
drag, startPoint x: 425, startPoint y: 503, endPoint x: 818, endPoint y: 550, distance: 396.3
click at [818, 550] on span "Filete de tilapia apanada y gratinada acompañado de puré de papa blanca, salsa …" at bounding box center [649, 541] width 456 height 57
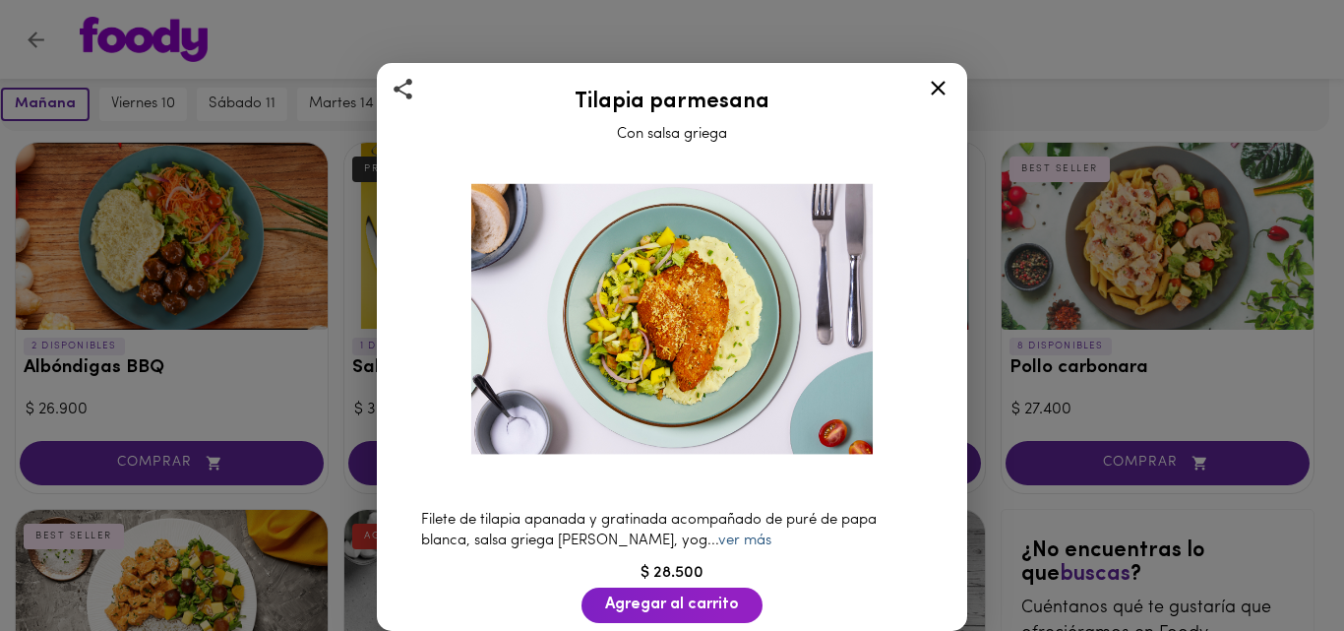
click at [723, 538] on link "ver más" at bounding box center [744, 540] width 53 height 15
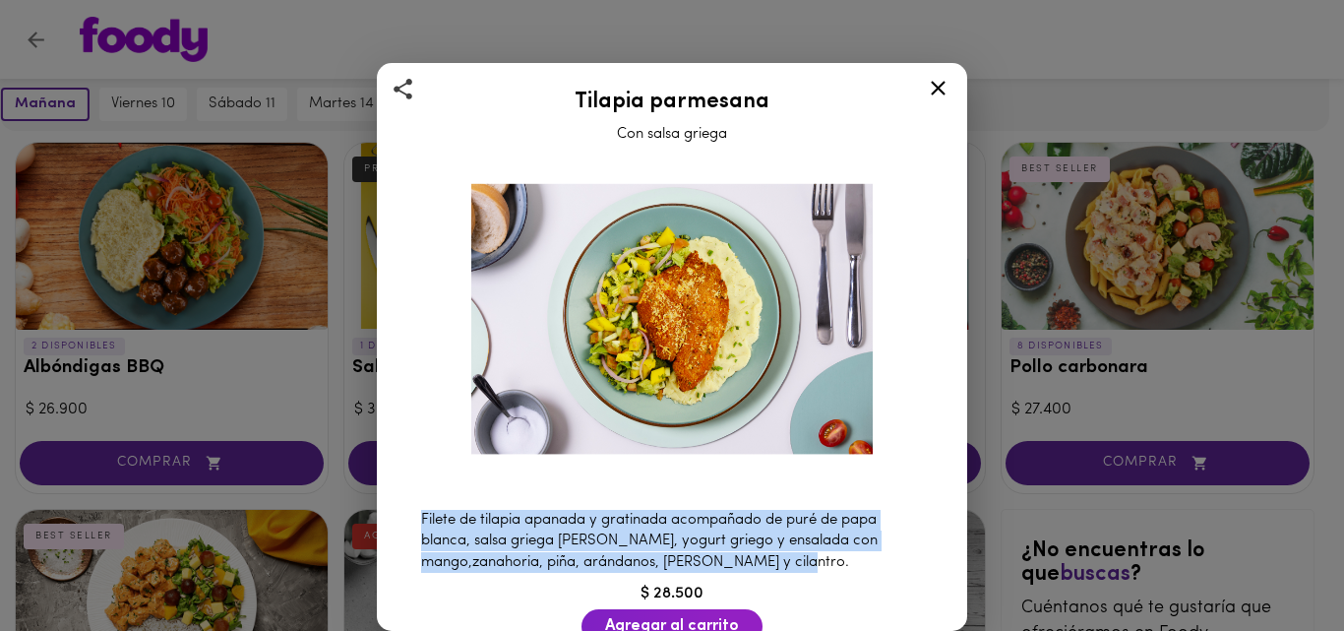
drag, startPoint x: 420, startPoint y: 508, endPoint x: 816, endPoint y: 555, distance: 399.2
click at [826, 560] on div "Filete de tilapia apanada y gratinada acompañado de puré de papa blanca, salsa …" at bounding box center [671, 541] width 541 height 83
copy span "Filete de tilapia apanada y gratinada acompañado de puré de papa blanca, salsa …"
click at [940, 94] on icon at bounding box center [938, 88] width 25 height 25
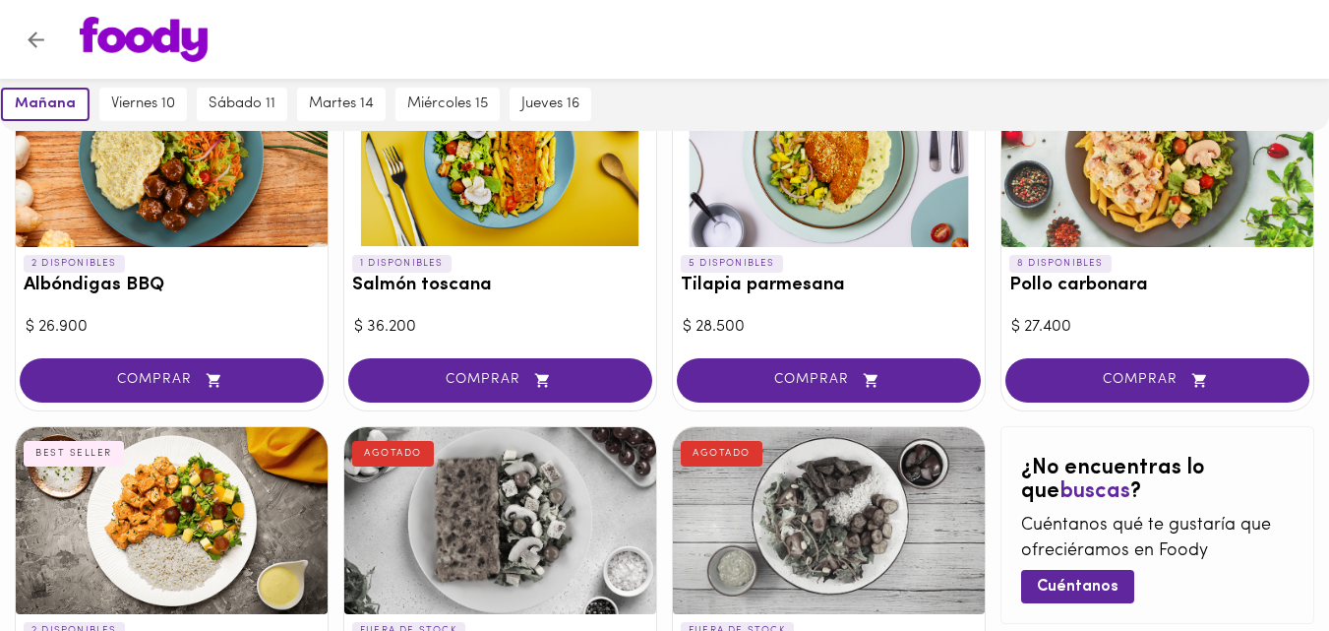
scroll to position [934, 0]
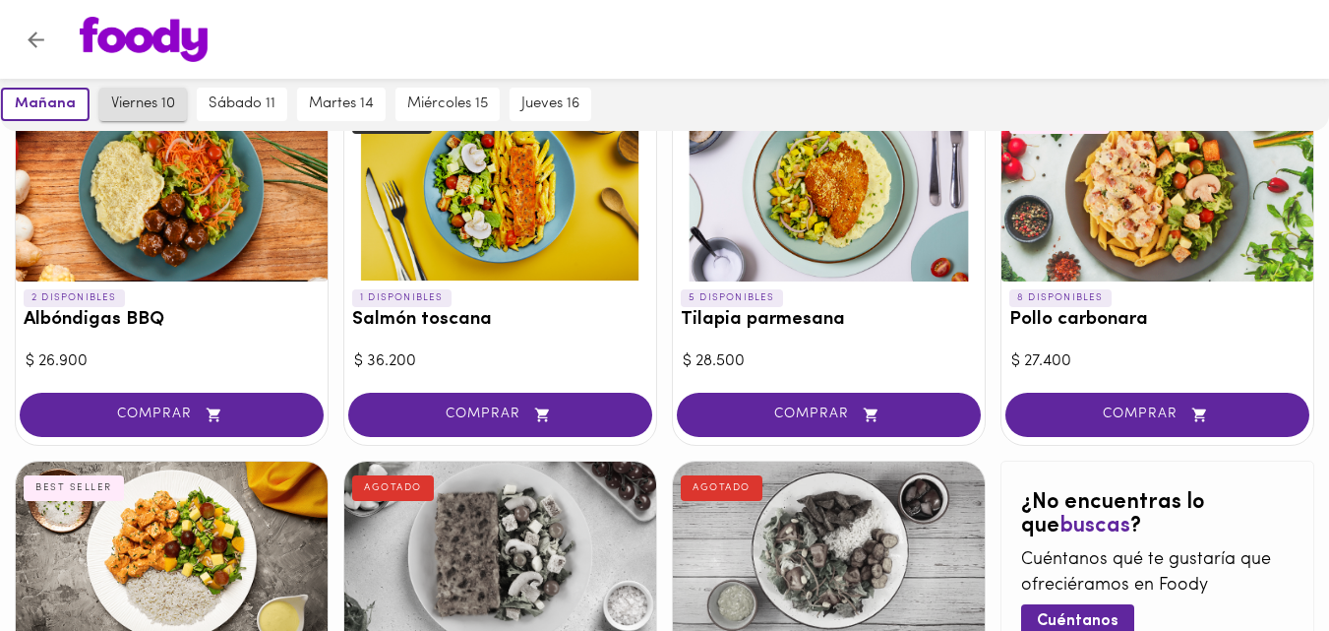
click at [153, 104] on span "viernes 10" at bounding box center [143, 104] width 64 height 18
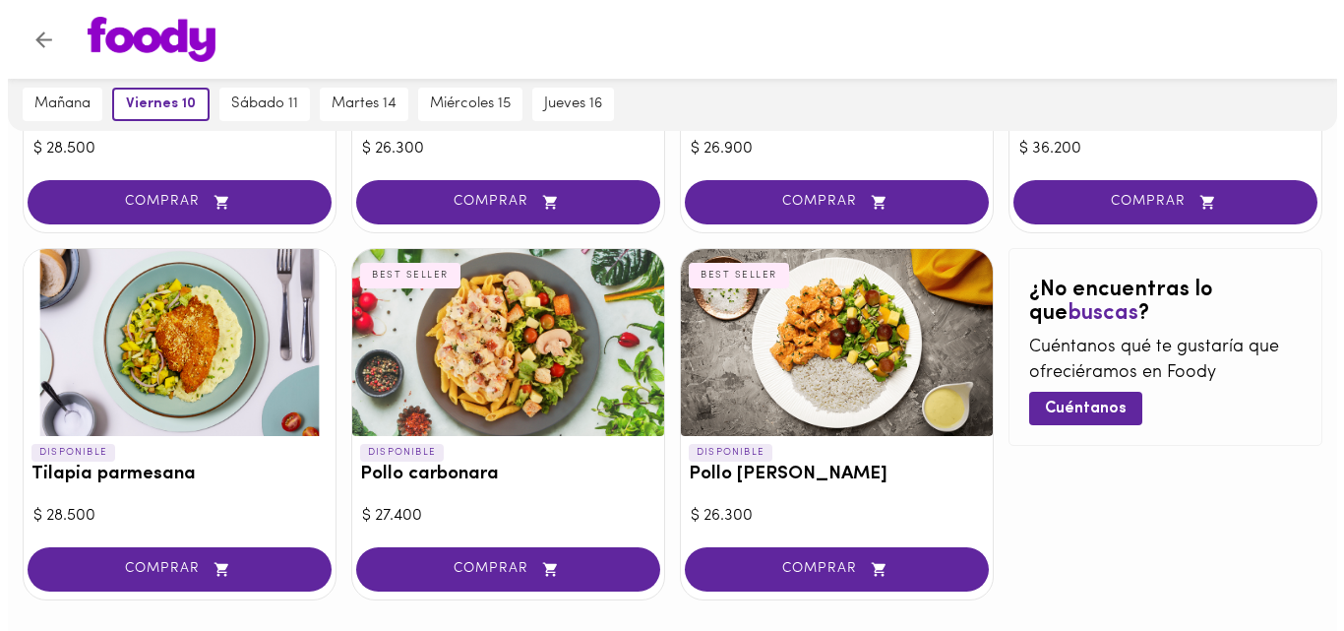
scroll to position [1180, 0]
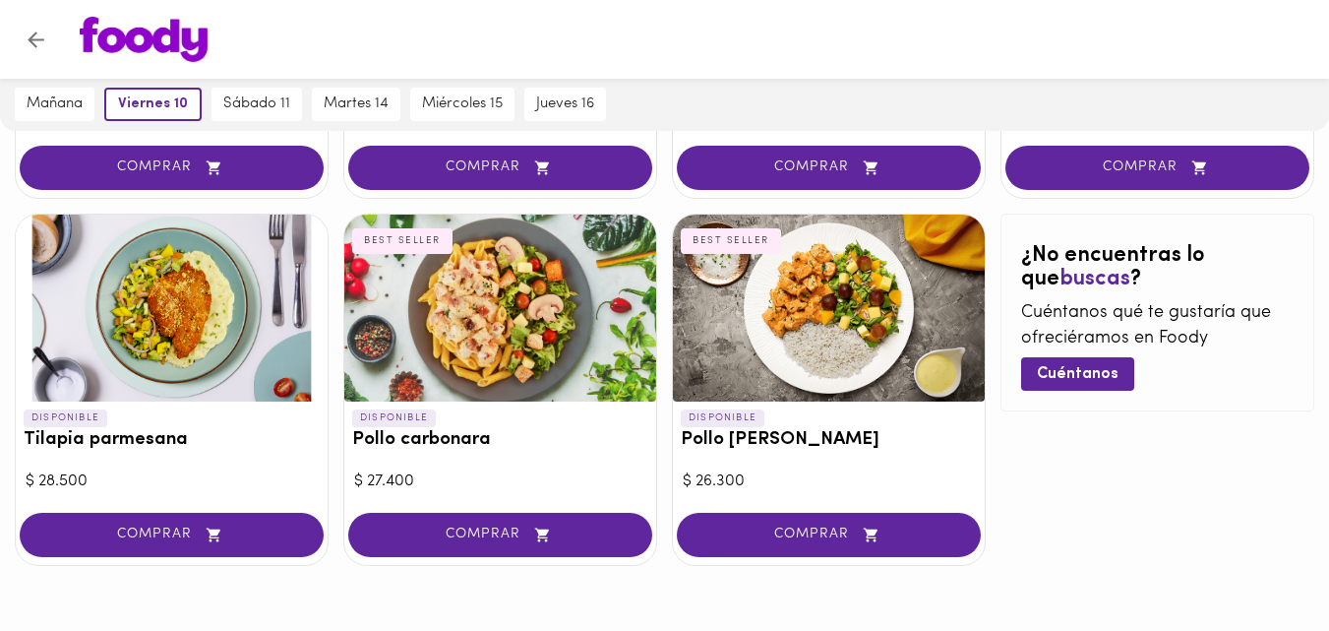
click at [812, 318] on div at bounding box center [829, 307] width 312 height 187
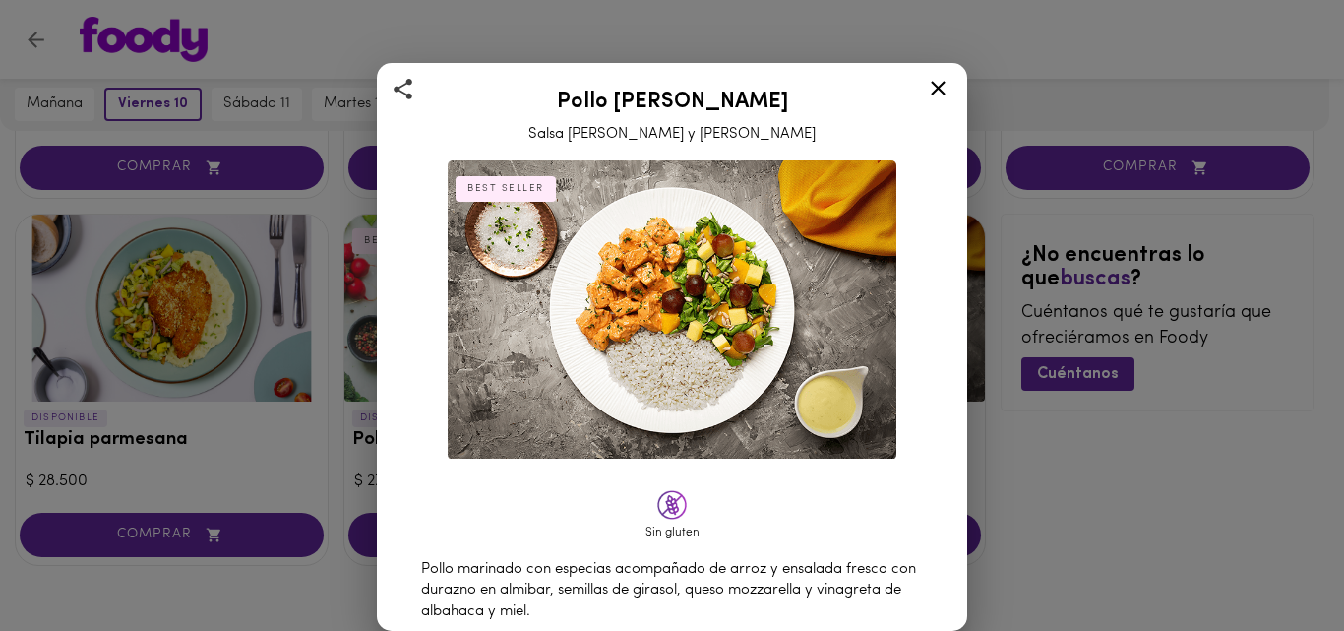
scroll to position [197, 0]
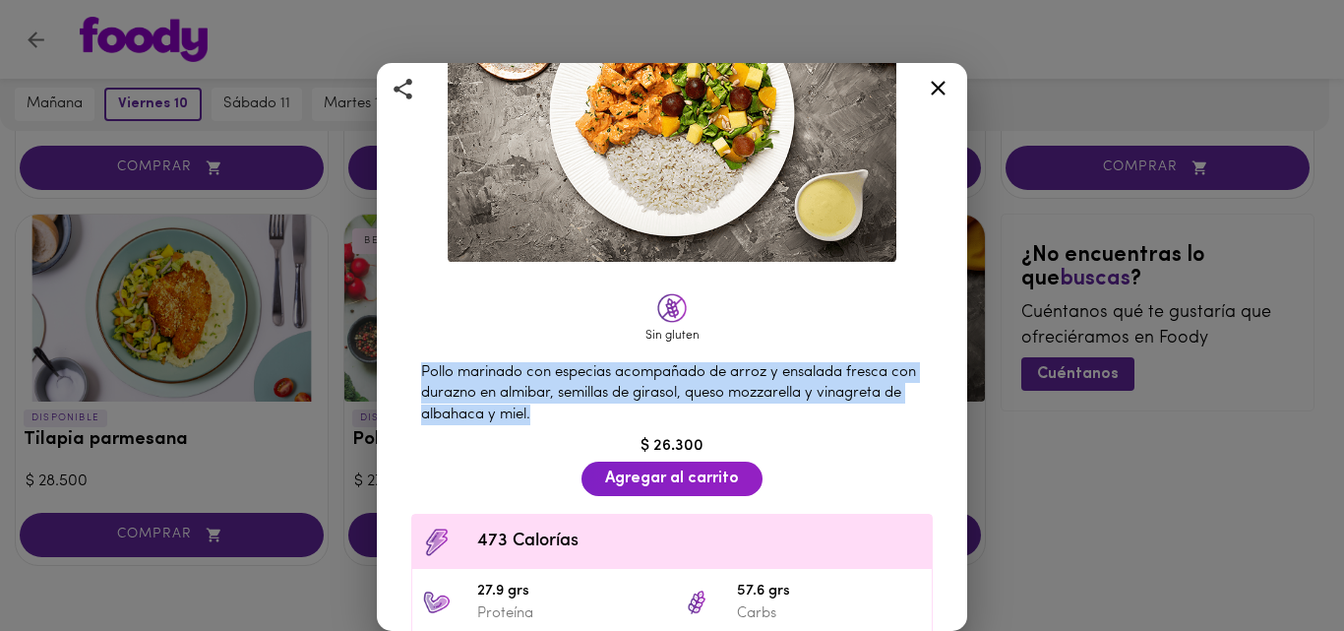
drag, startPoint x: 416, startPoint y: 359, endPoint x: 621, endPoint y: 408, distance: 210.4
click at [621, 408] on div "Pollo marinado con especias acompañado de arroz y ensalada fresca con durazno e…" at bounding box center [671, 393] width 541 height 83
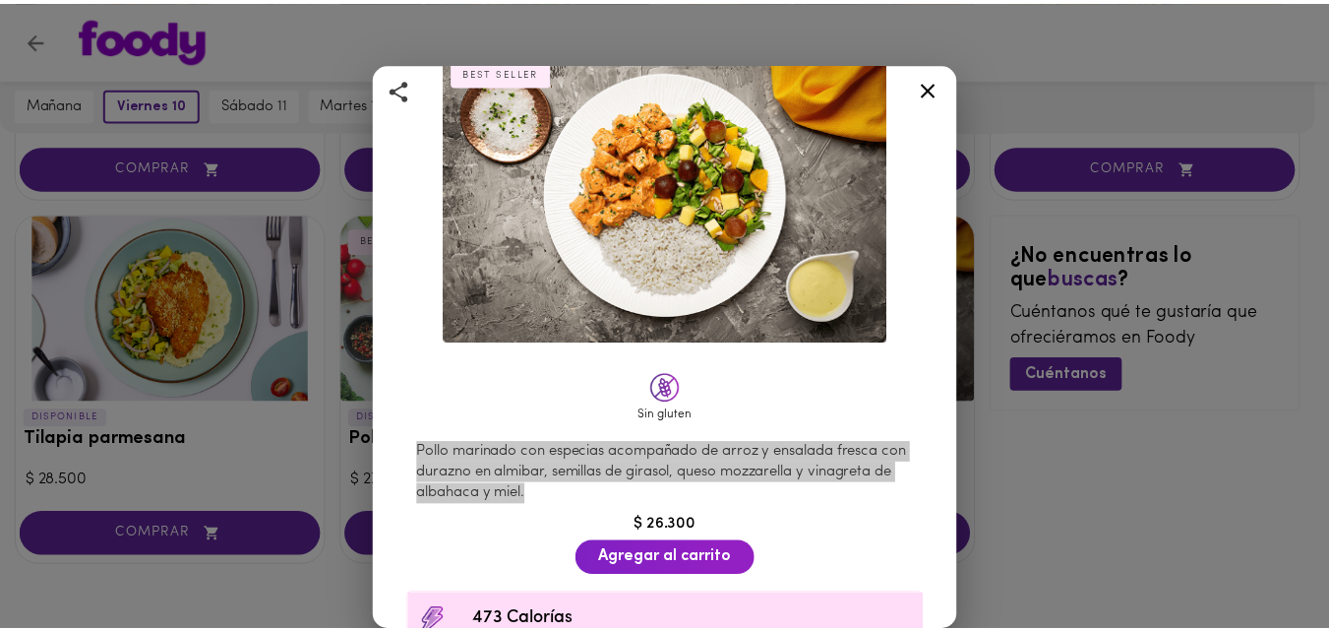
scroll to position [0, 0]
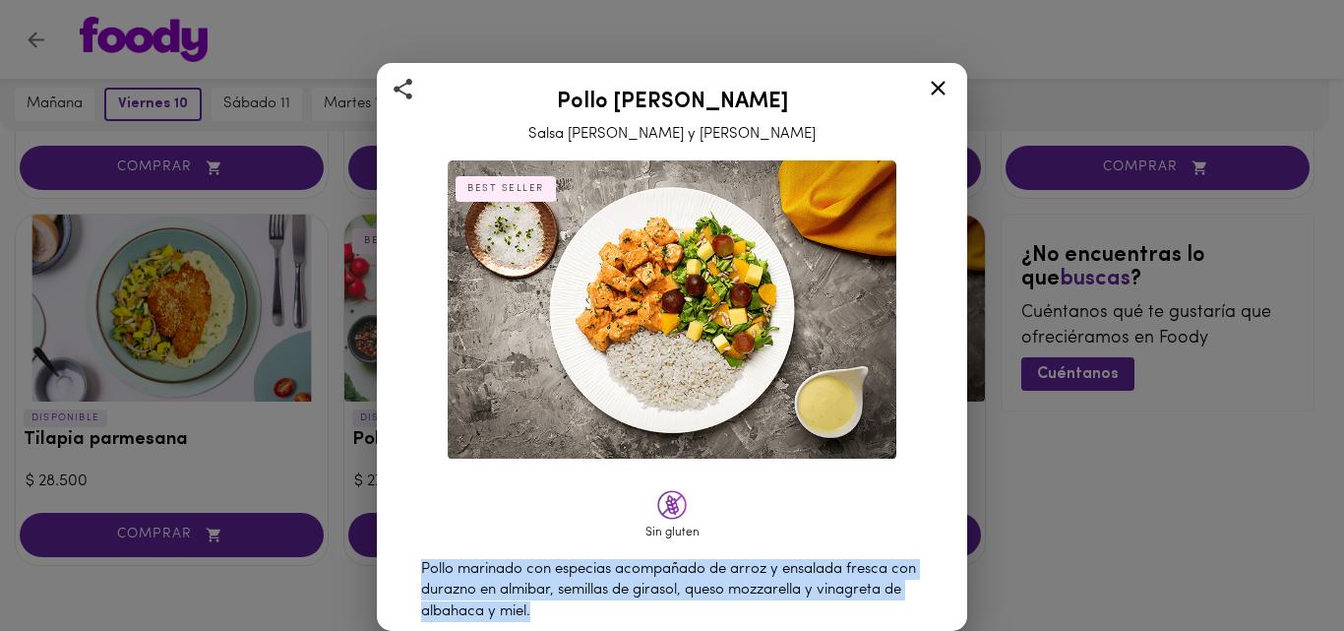
click at [932, 89] on icon at bounding box center [938, 88] width 25 height 25
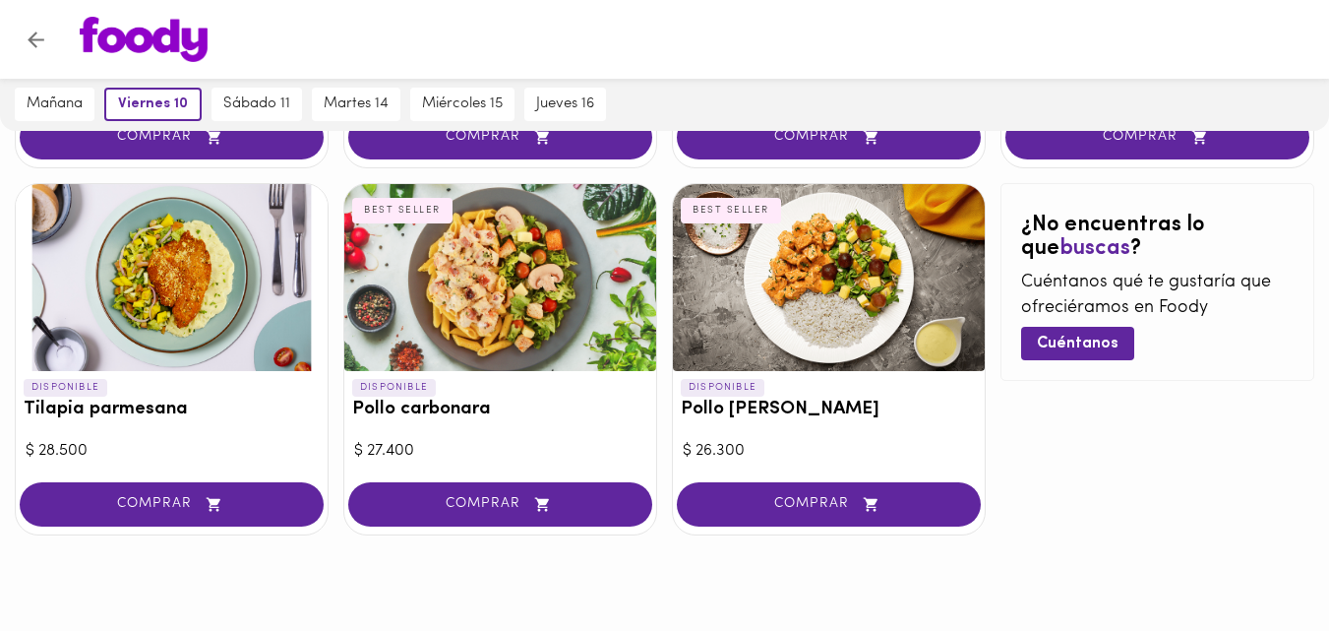
scroll to position [1229, 0]
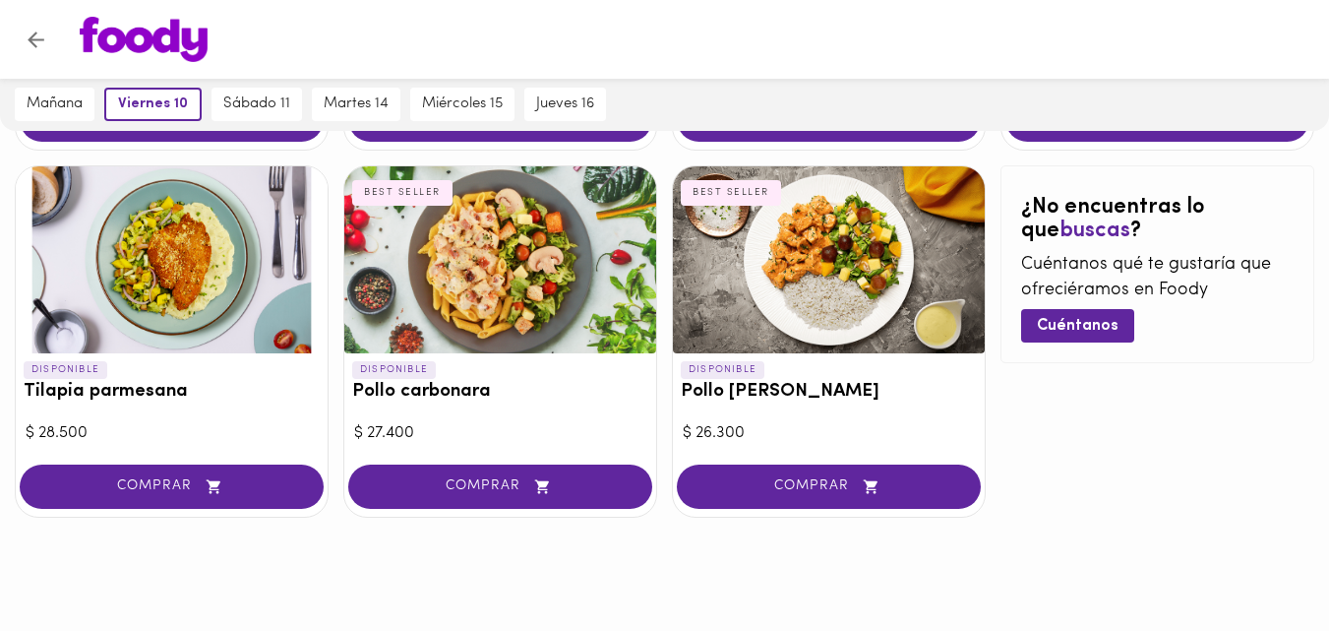
click at [495, 316] on div at bounding box center [500, 259] width 312 height 187
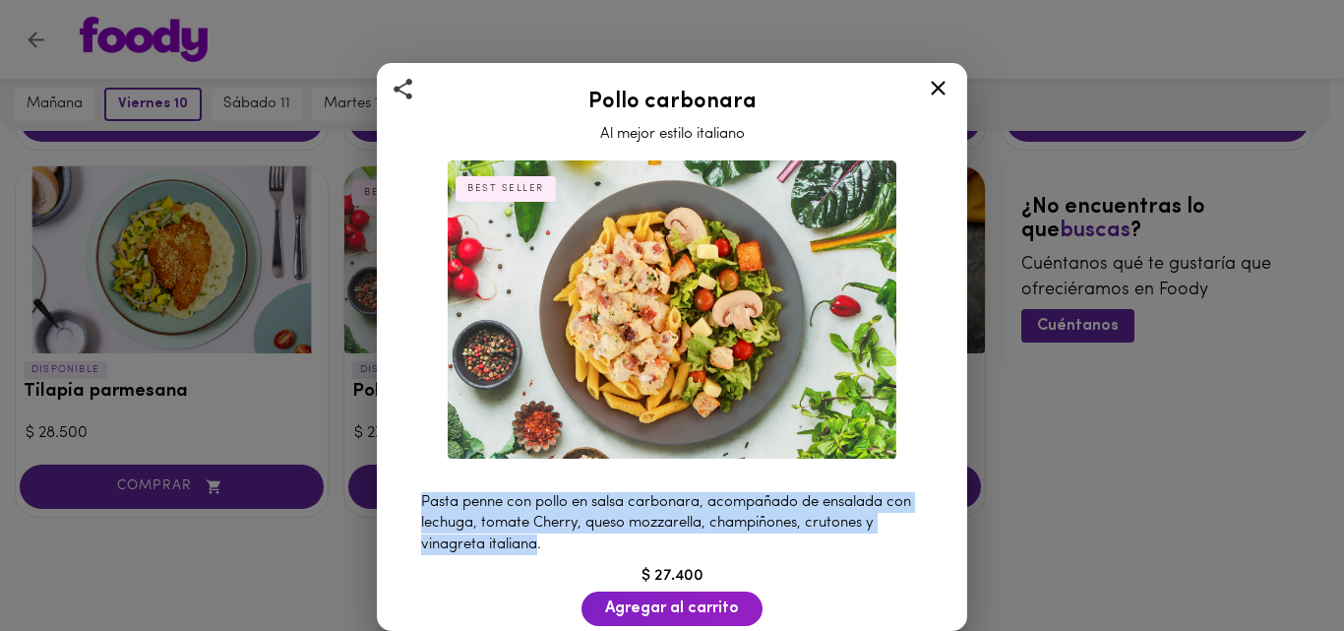
drag, startPoint x: 422, startPoint y: 491, endPoint x: 540, endPoint y: 533, distance: 125.4
click at [540, 533] on span "Pasta penne con pollo en salsa carbonara, acompañado de ensalada con lechuga, t…" at bounding box center [666, 523] width 490 height 57
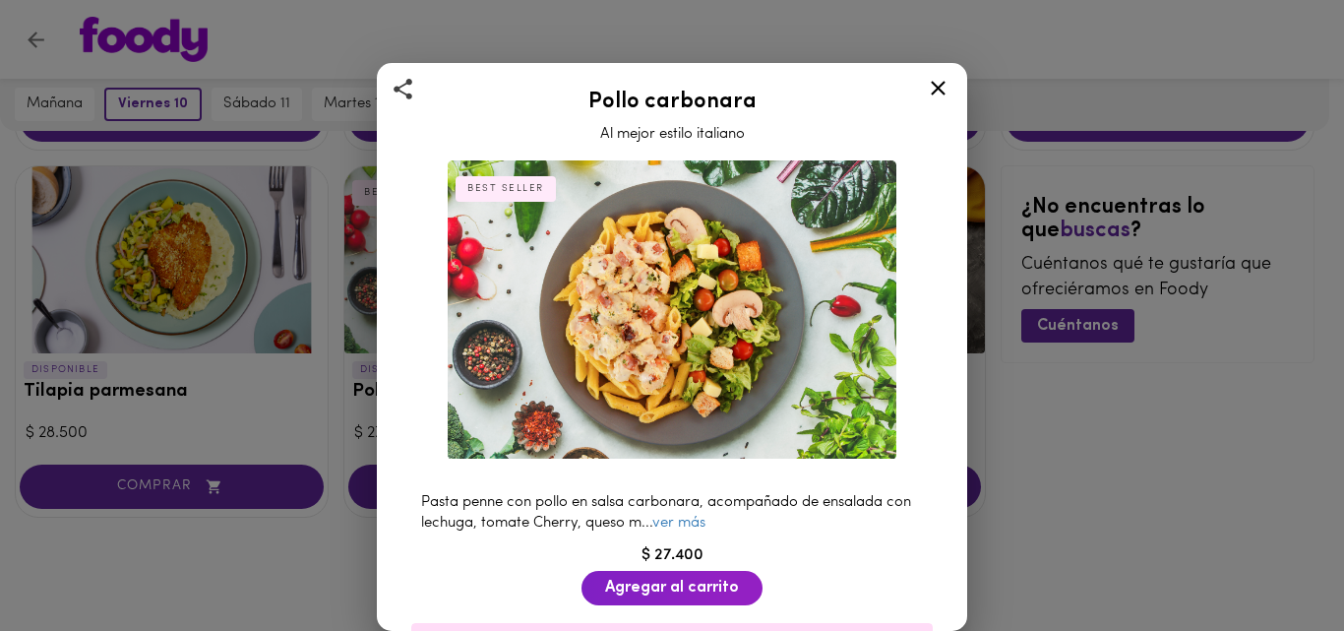
drag, startPoint x: 530, startPoint y: 532, endPoint x: 428, endPoint y: 491, distance: 110.3
click at [428, 495] on span "Pasta penne con pollo en salsa carbonara, acompañado de ensalada con lechuga, t…" at bounding box center [666, 512] width 490 height 35
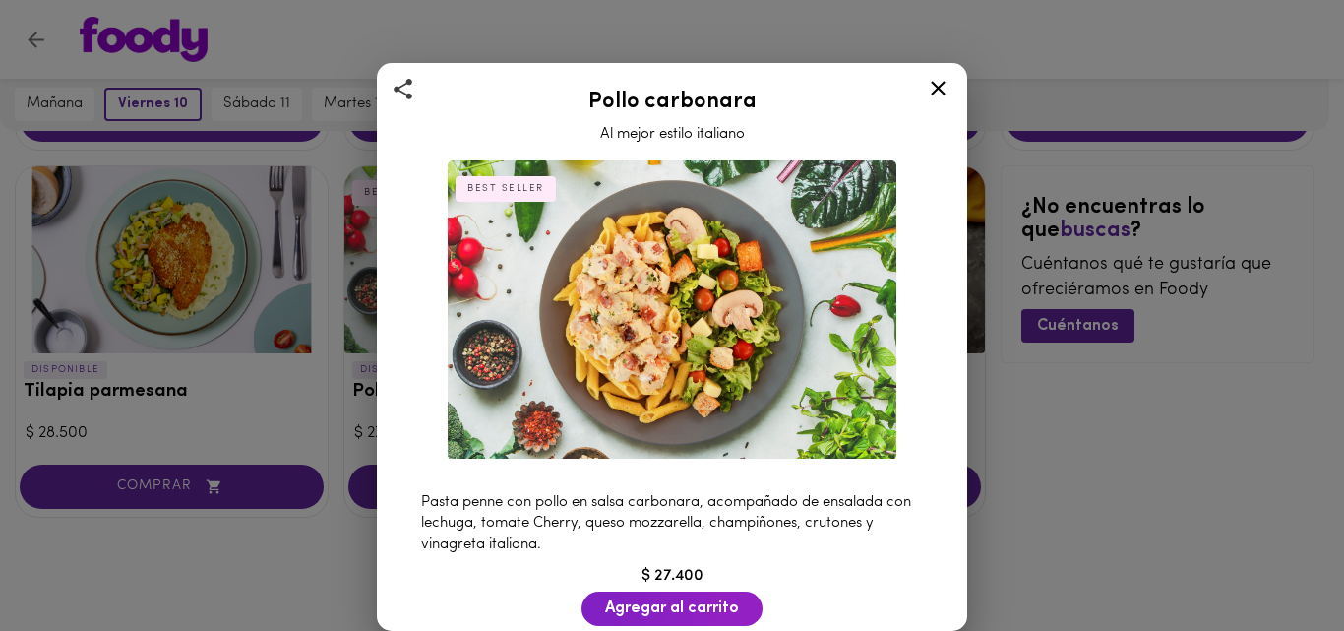
click at [456, 495] on span "Pasta penne con pollo en salsa carbonara, acompañado de ensalada con lechuga, t…" at bounding box center [666, 523] width 490 height 57
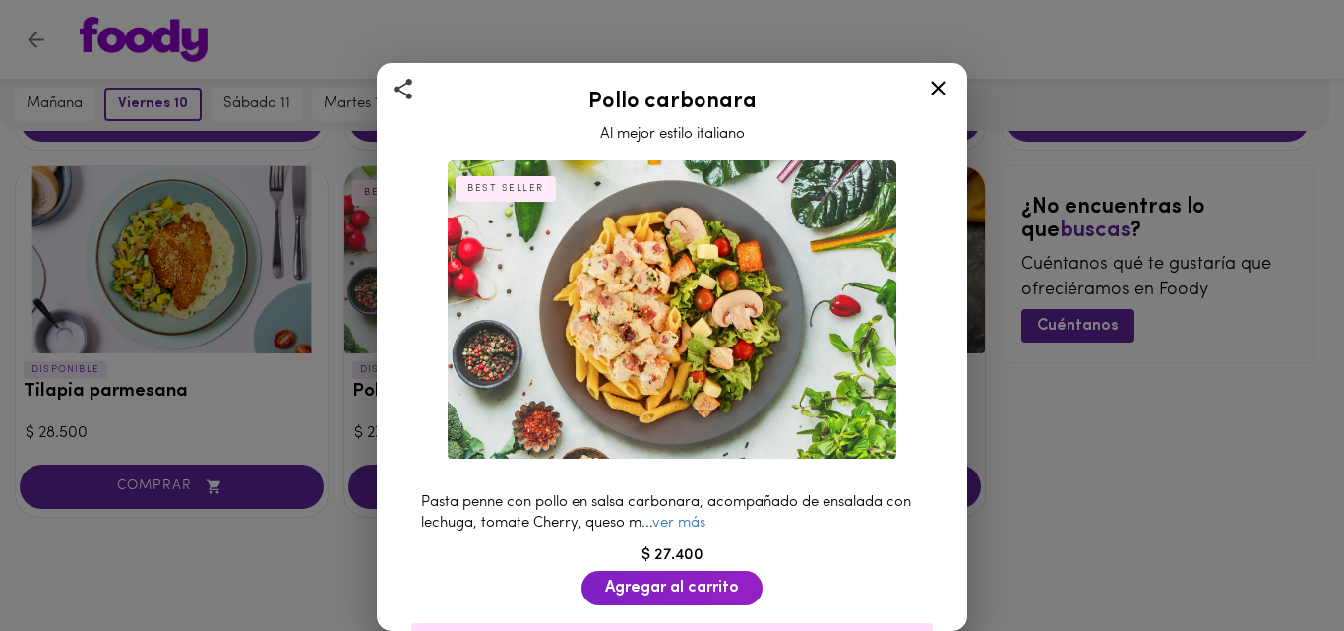
click at [942, 80] on icon at bounding box center [938, 88] width 25 height 25
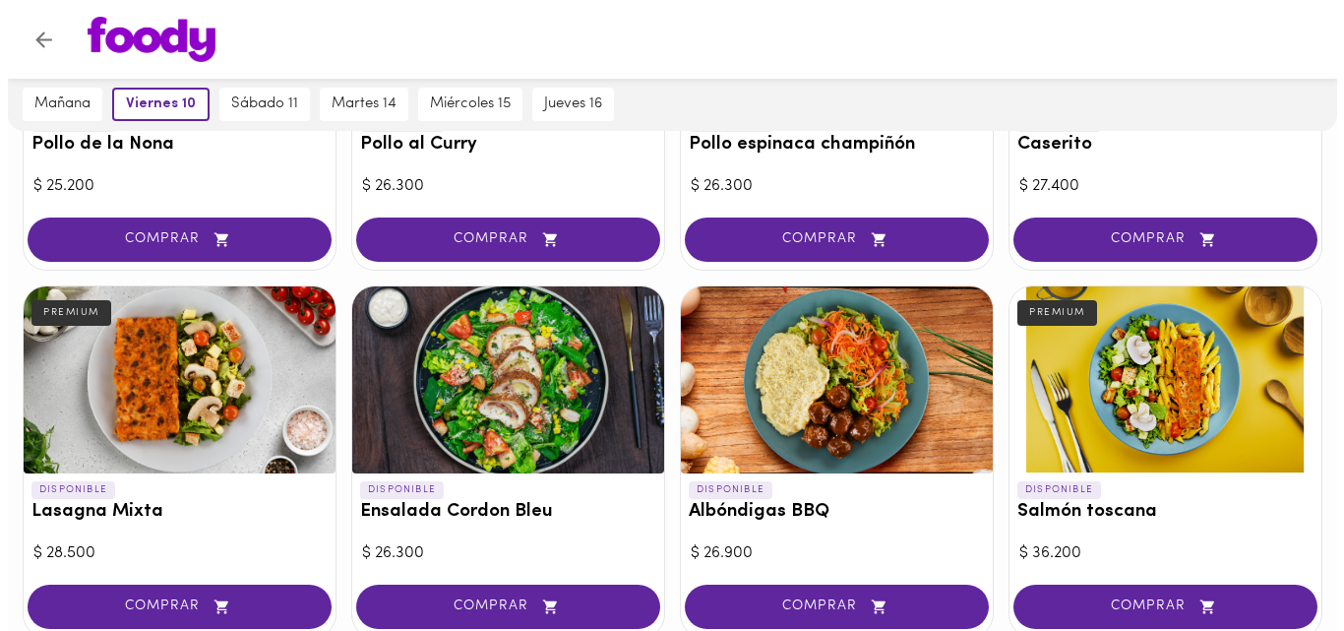
scroll to position [787, 0]
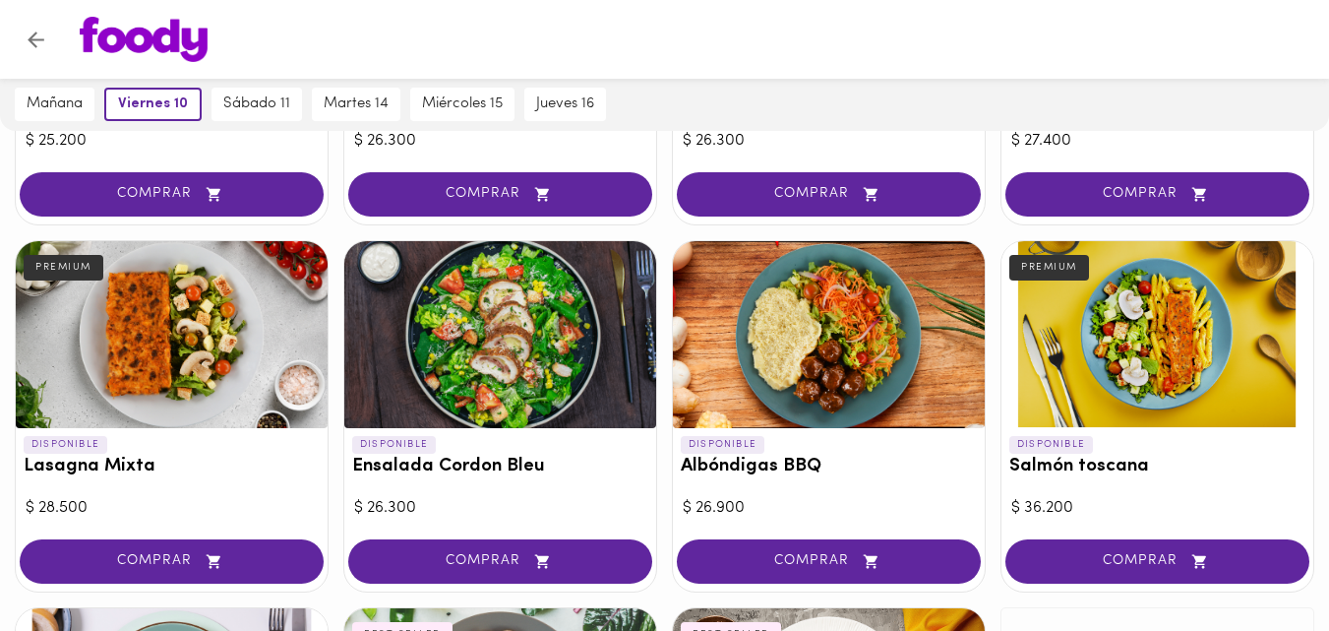
click at [155, 279] on div at bounding box center [172, 334] width 312 height 187
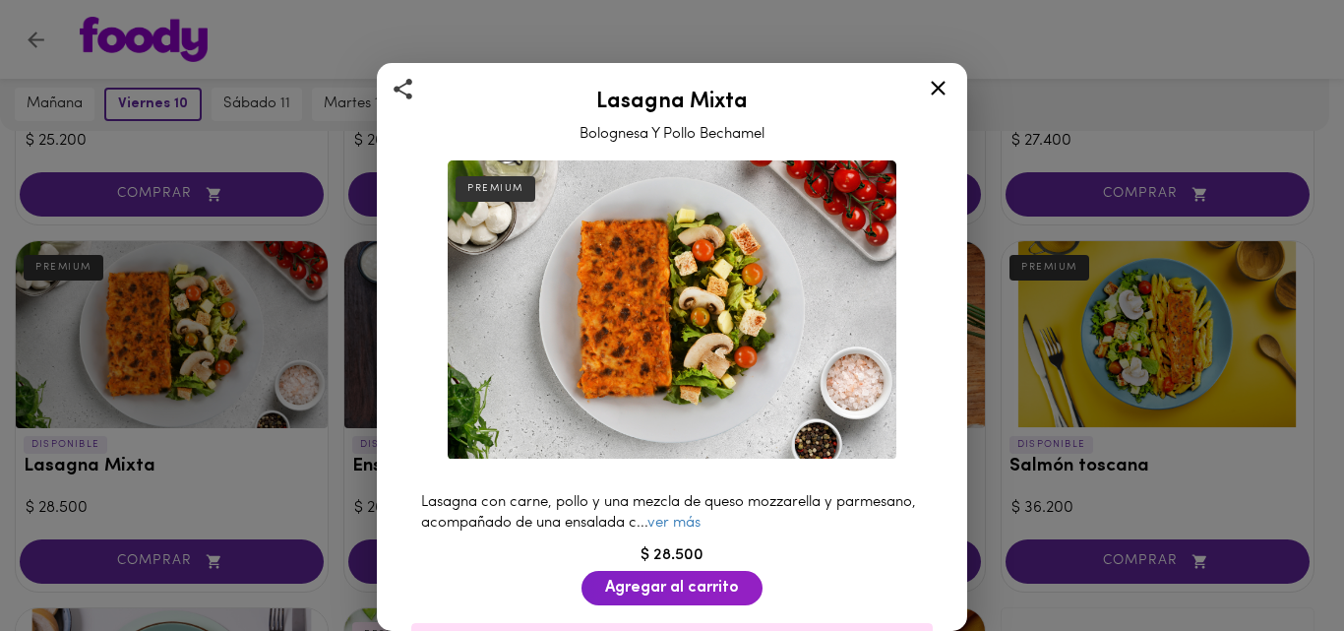
click at [938, 90] on icon at bounding box center [938, 88] width 15 height 15
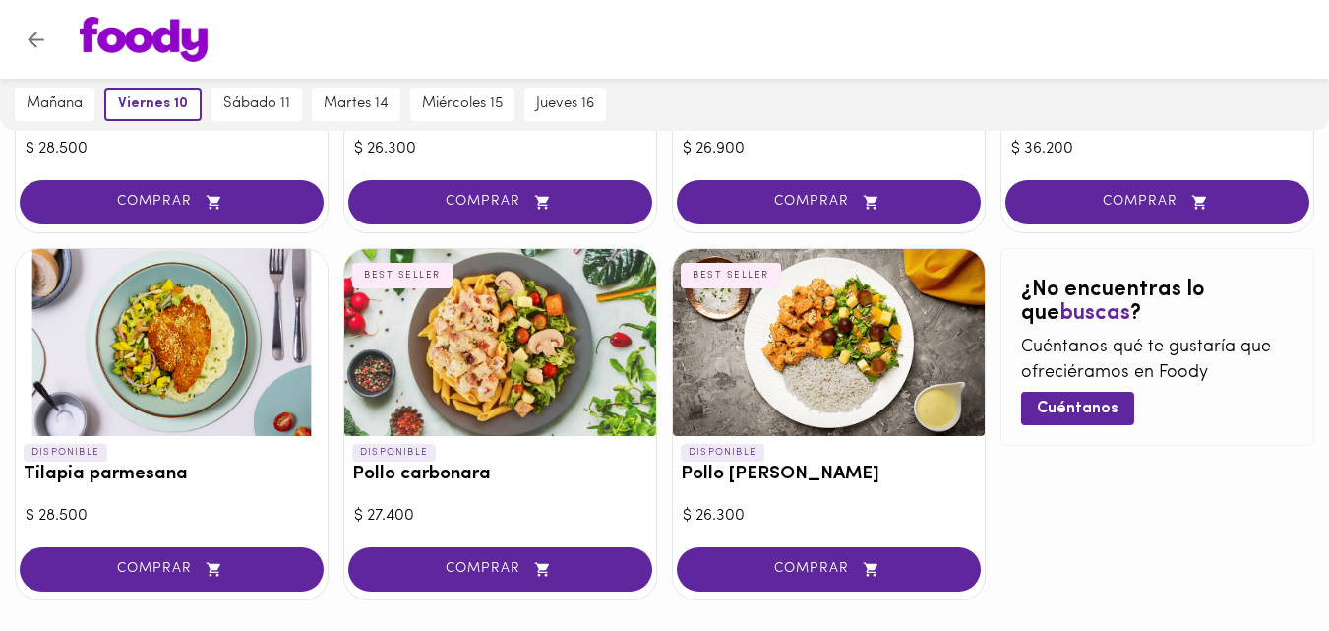
scroll to position [1180, 0]
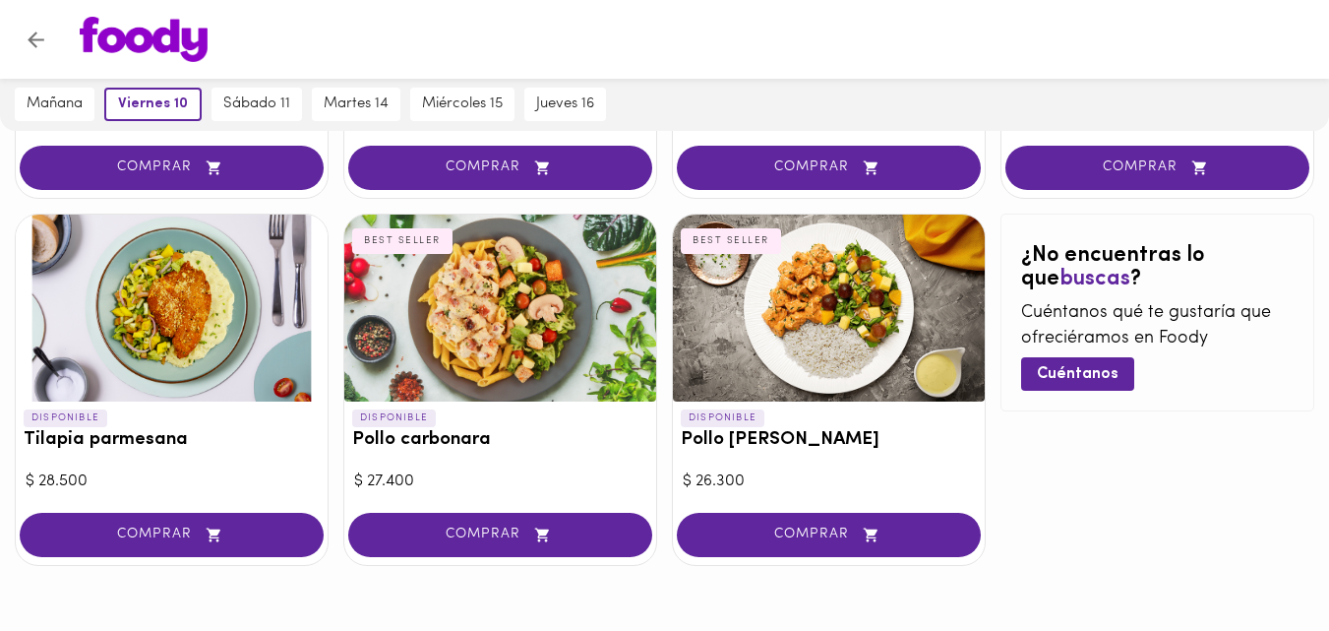
click at [467, 364] on div at bounding box center [500, 307] width 312 height 187
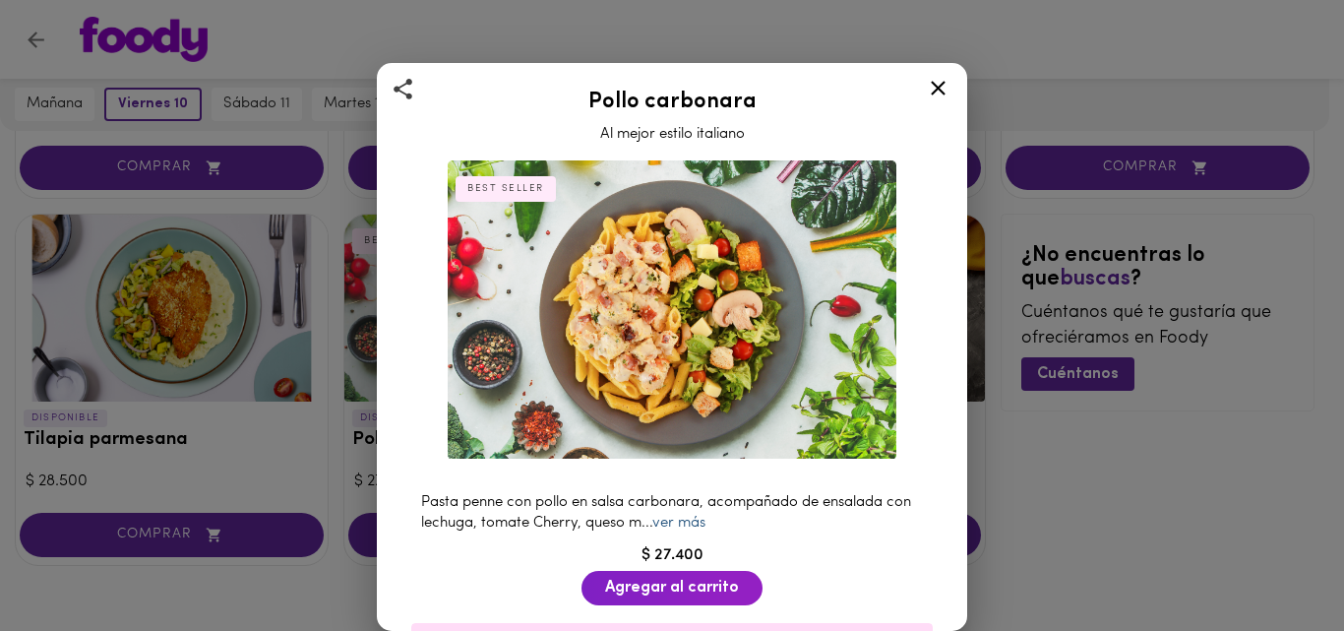
click at [696, 516] on link "ver más" at bounding box center [678, 522] width 53 height 15
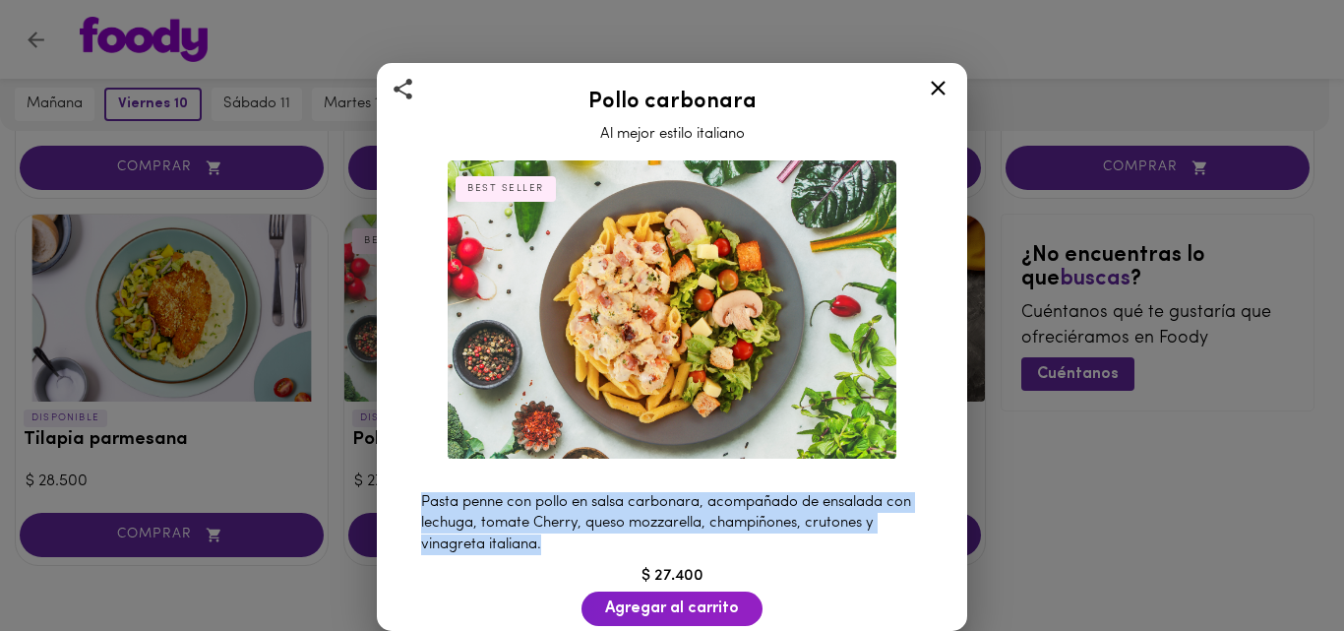
drag, startPoint x: 419, startPoint y: 492, endPoint x: 542, endPoint y: 544, distance: 133.6
click at [542, 544] on div "Pasta penne con pollo en salsa carbonara, acompañado de ensalada con lechuga, t…" at bounding box center [671, 523] width 541 height 83
click at [934, 94] on icon at bounding box center [938, 88] width 25 height 25
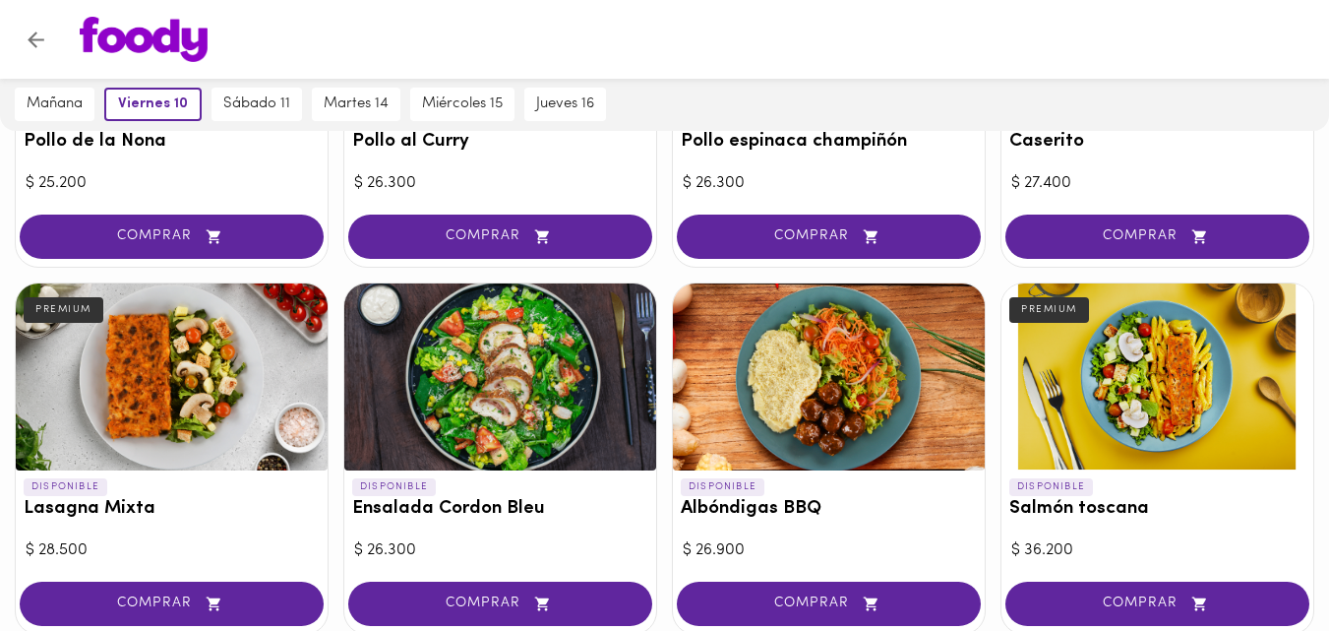
scroll to position [737, 0]
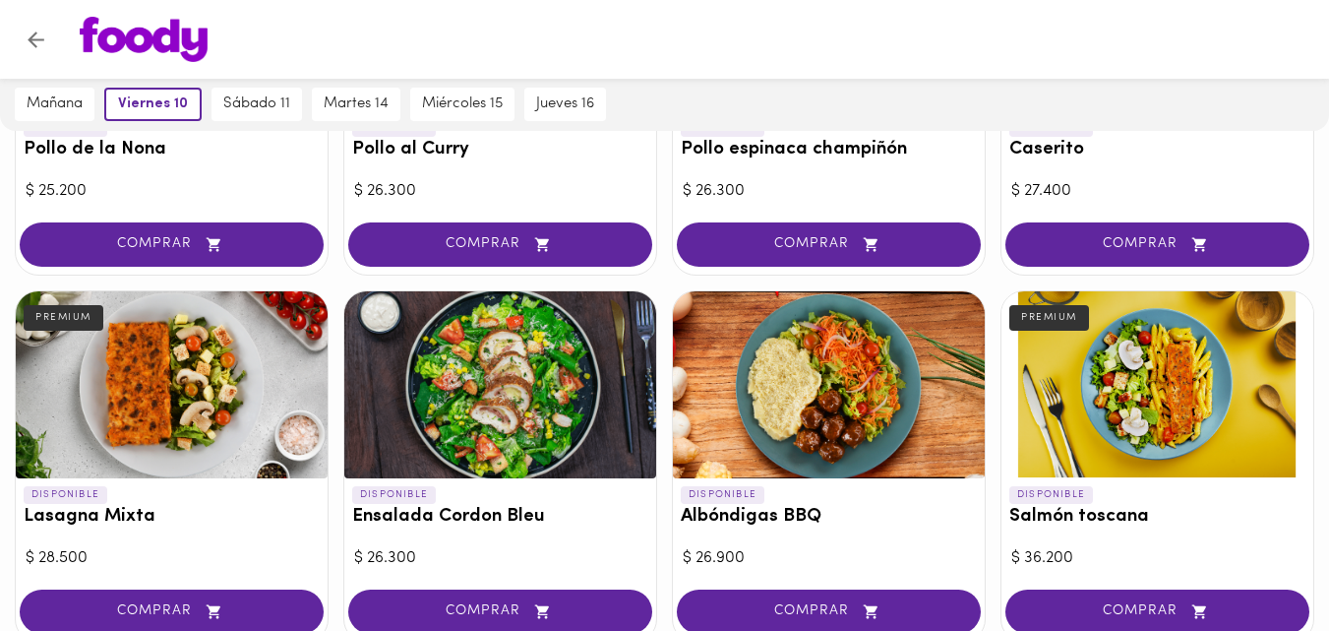
click at [225, 392] on div at bounding box center [172, 384] width 312 height 187
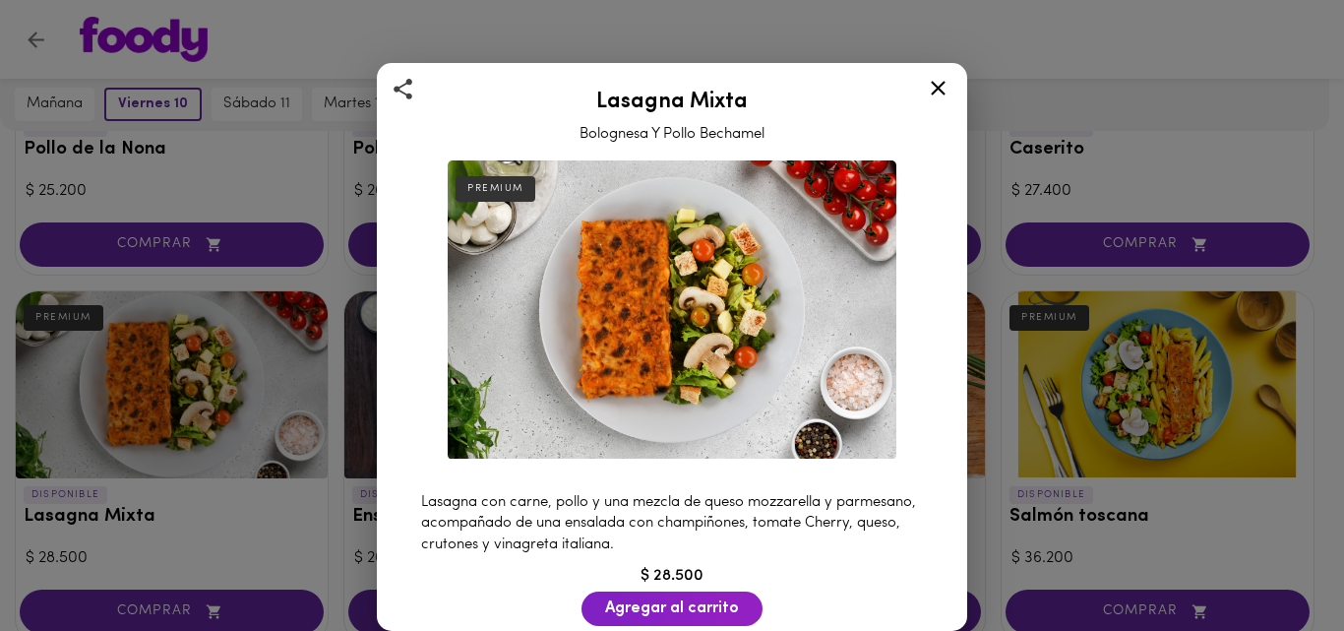
drag, startPoint x: 422, startPoint y: 494, endPoint x: 712, endPoint y: 530, distance: 292.5
click at [726, 531] on div "Lasagna con carne, pollo y una mezcla de queso mozzarella y parmesano, acompaña…" at bounding box center [671, 523] width 541 height 83
click at [936, 91] on icon at bounding box center [938, 88] width 15 height 15
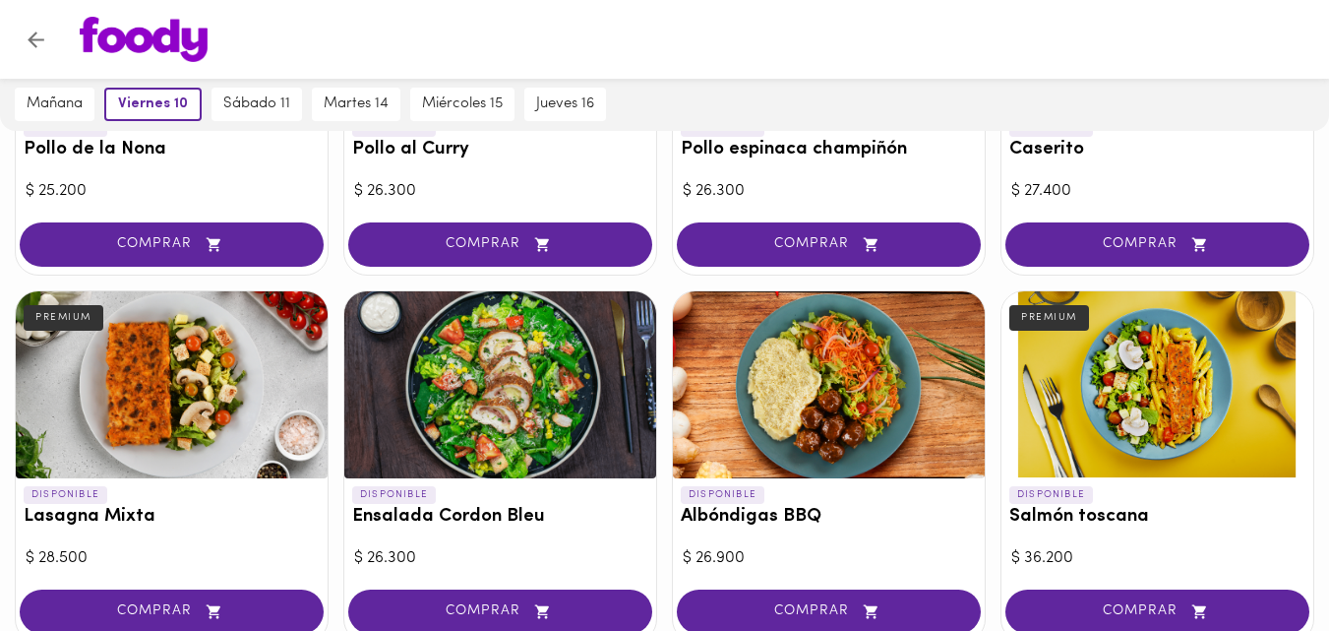
click at [141, 41] on img at bounding box center [144, 39] width 128 height 45
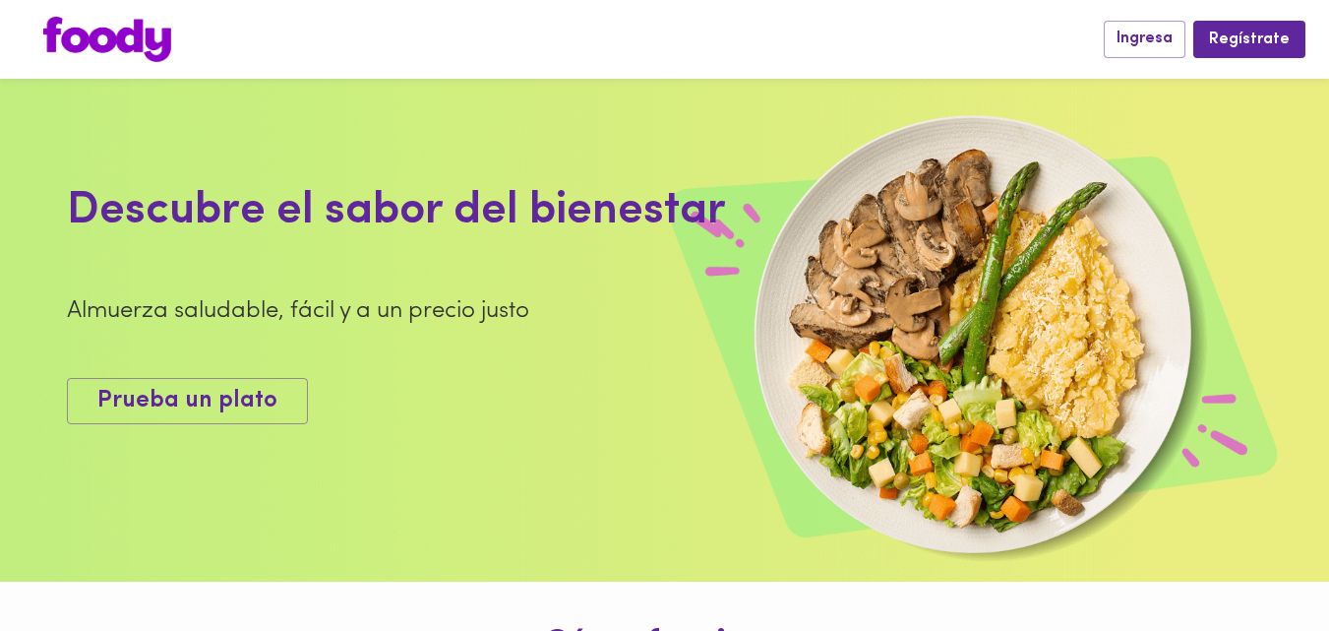
click at [89, 63] on div "Ingresa Regístrate" at bounding box center [664, 39] width 1329 height 79
click at [87, 43] on img at bounding box center [107, 39] width 128 height 45
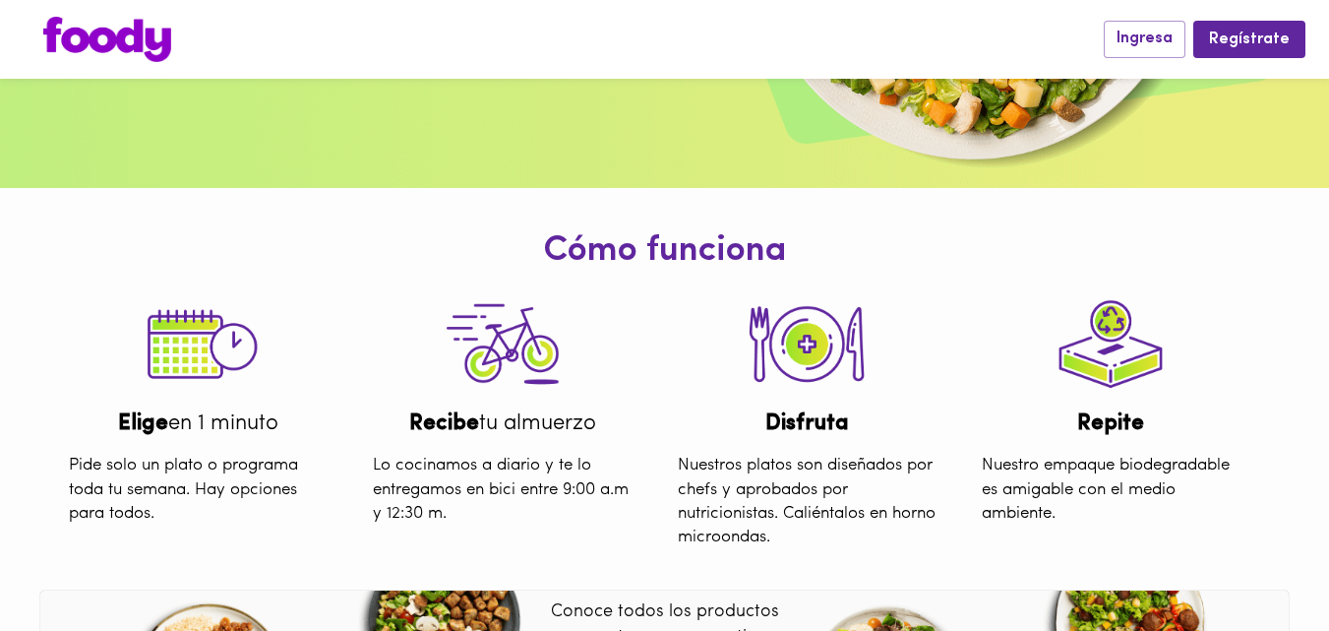
scroll to position [787, 0]
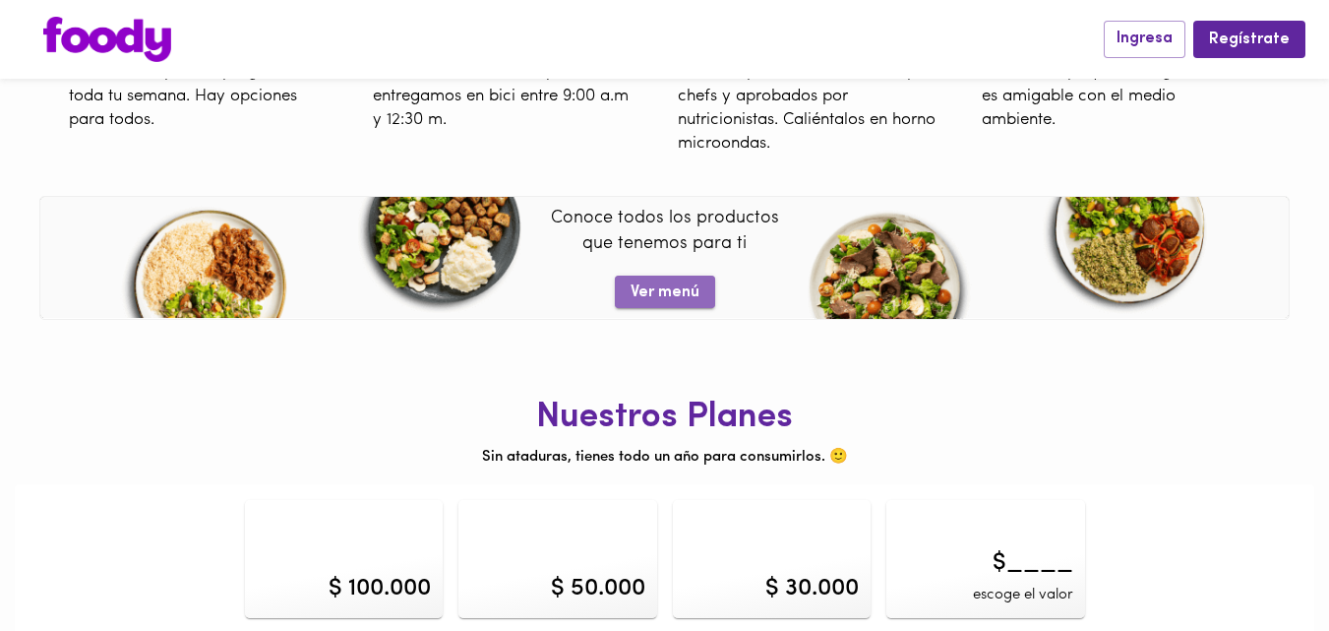
click at [687, 292] on span "Ver menú" at bounding box center [665, 292] width 69 height 19
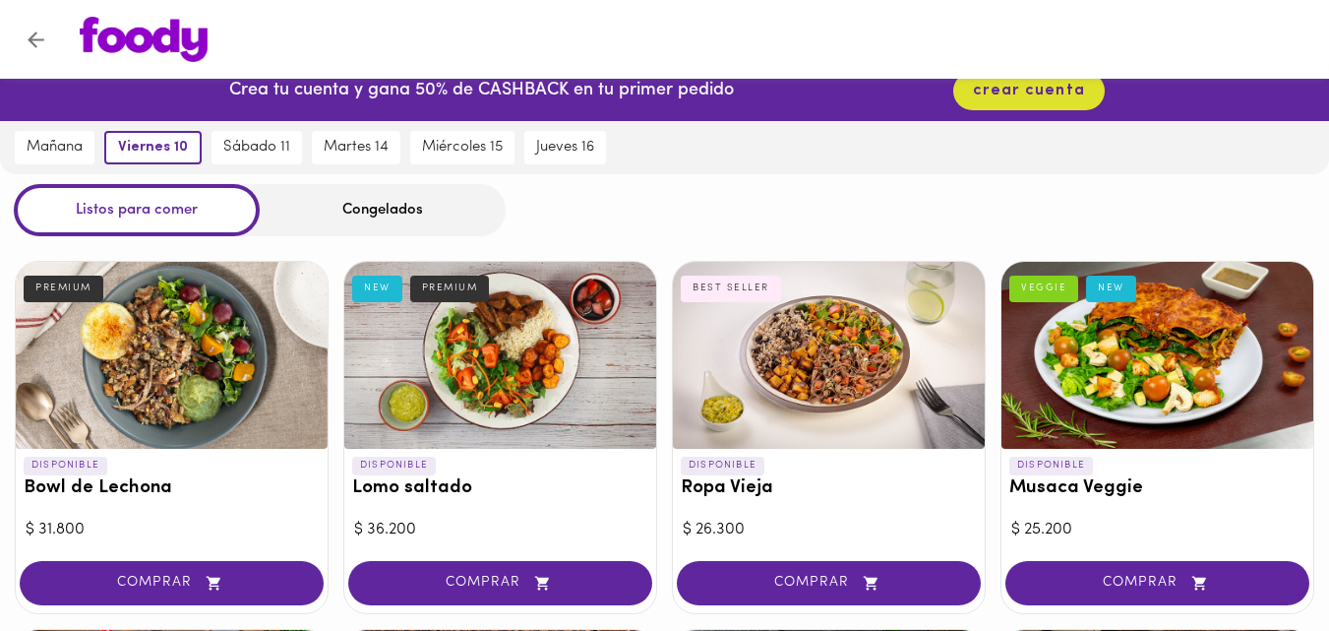
scroll to position [393, 0]
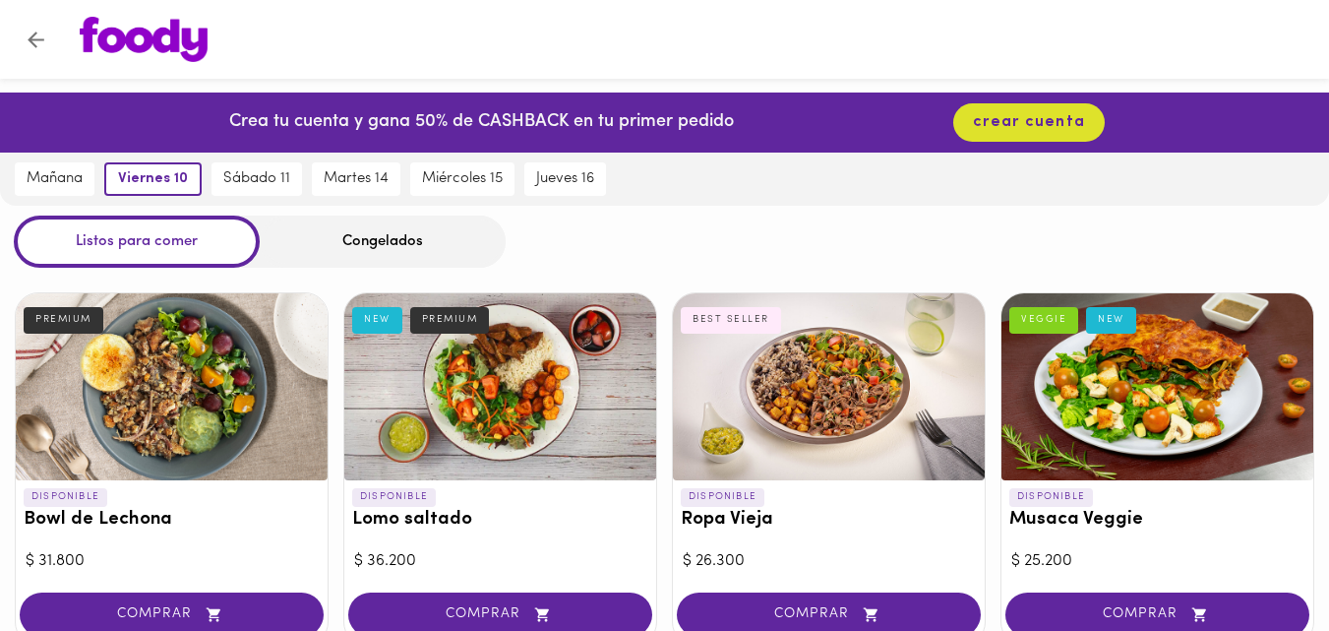
scroll to position [638, 0]
